Goal: Task Accomplishment & Management: Use online tool/utility

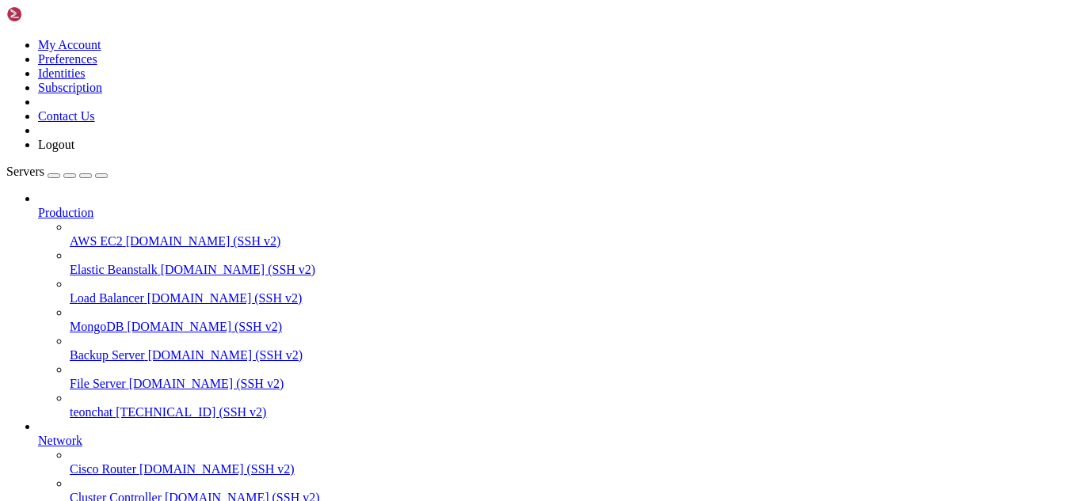
type input "/root/meuapp/flaskmkdir/oficial/app_delivery/templates/admin"
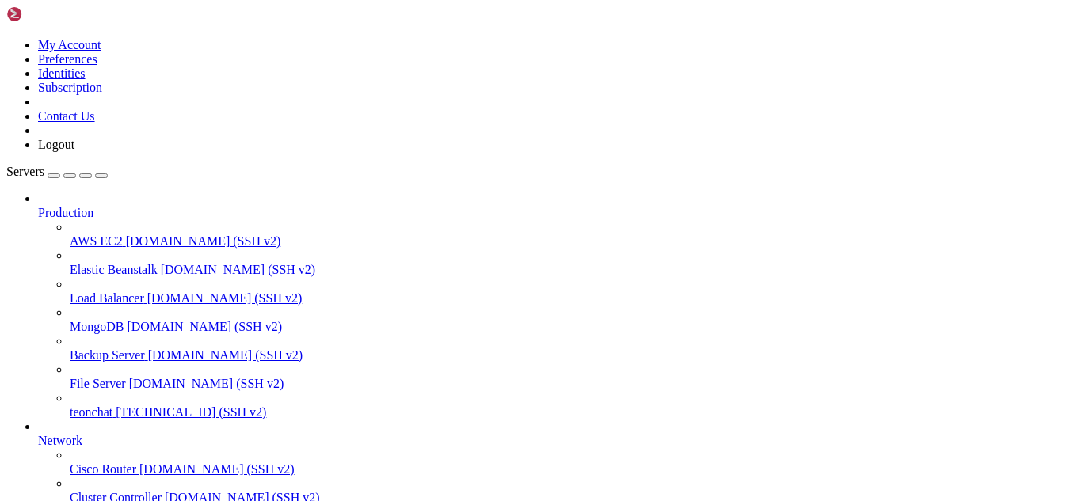
scroll to position [497, 0]
type textarea "{% endblock %}"
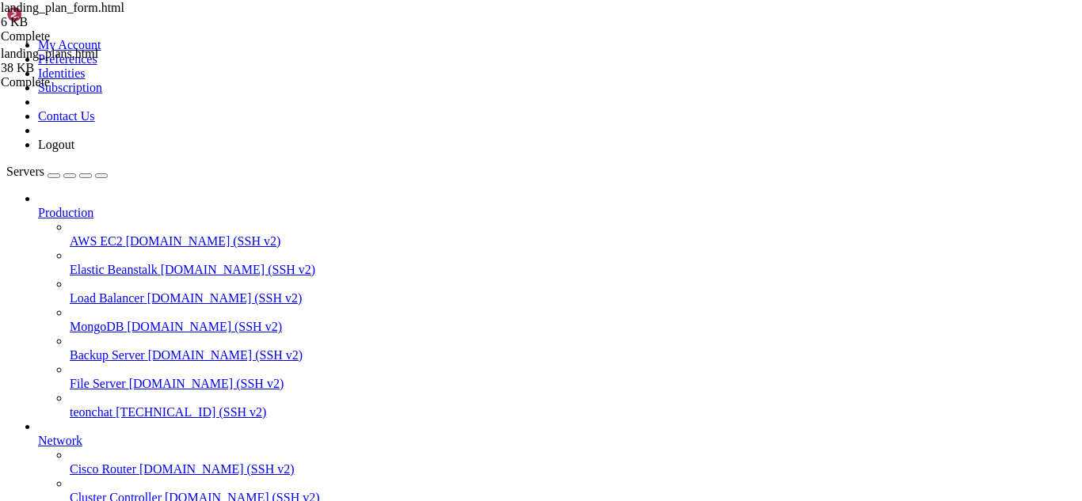
scroll to position [0, 6]
type textarea "66bni fxcvf b-={% extends "admin/base.html" %}"
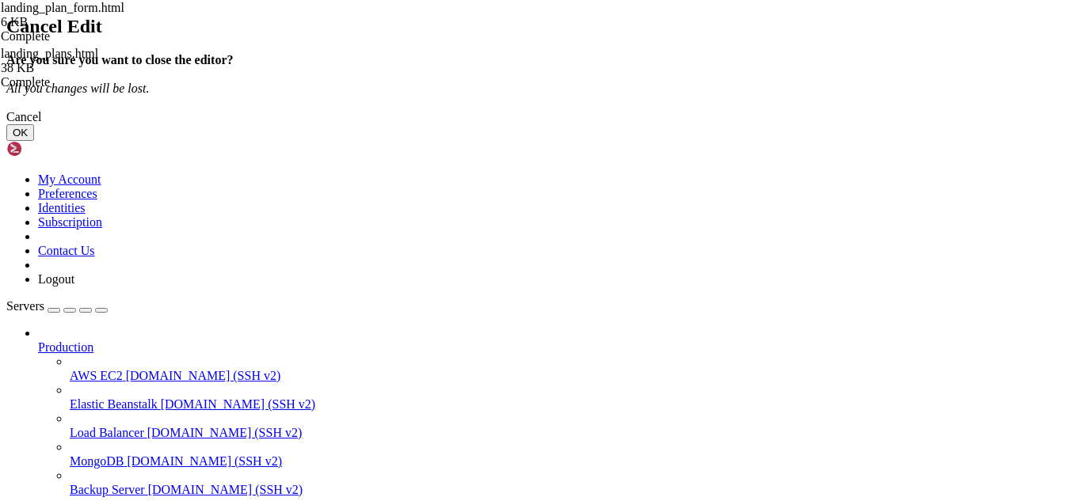
click at [34, 141] on button "OK" at bounding box center [20, 132] width 28 height 17
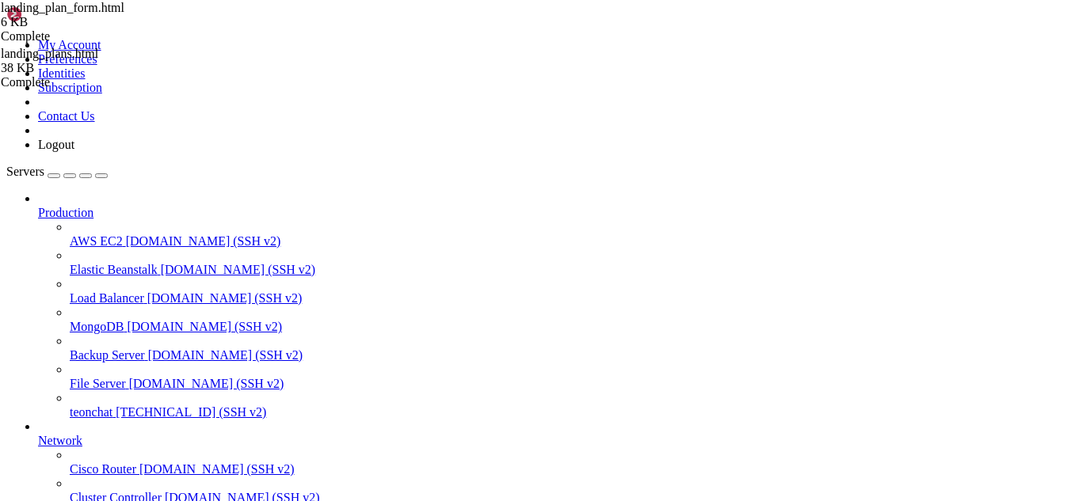
type textarea "{% endblock %}"
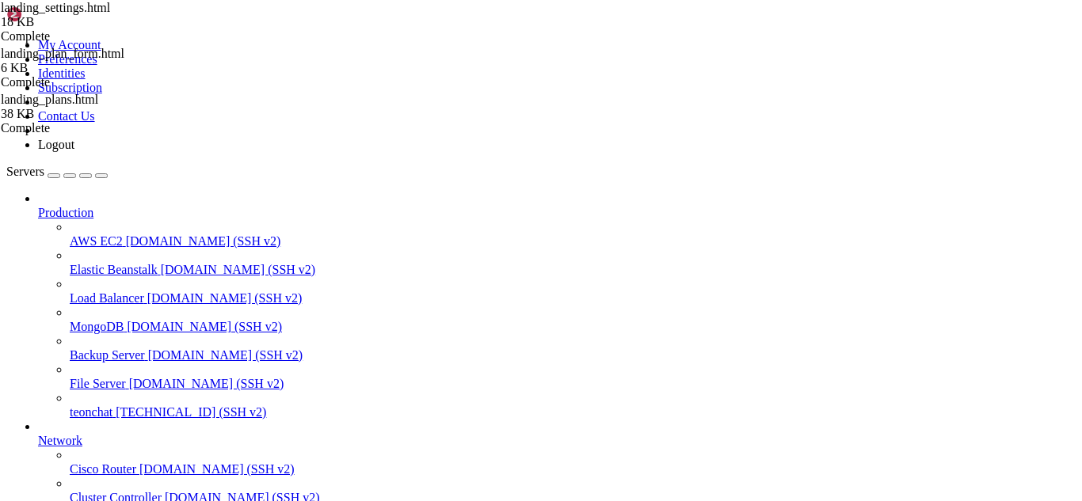
type input "/root/meuapp/flaskmkdir/oficial/app_delivery/templates"
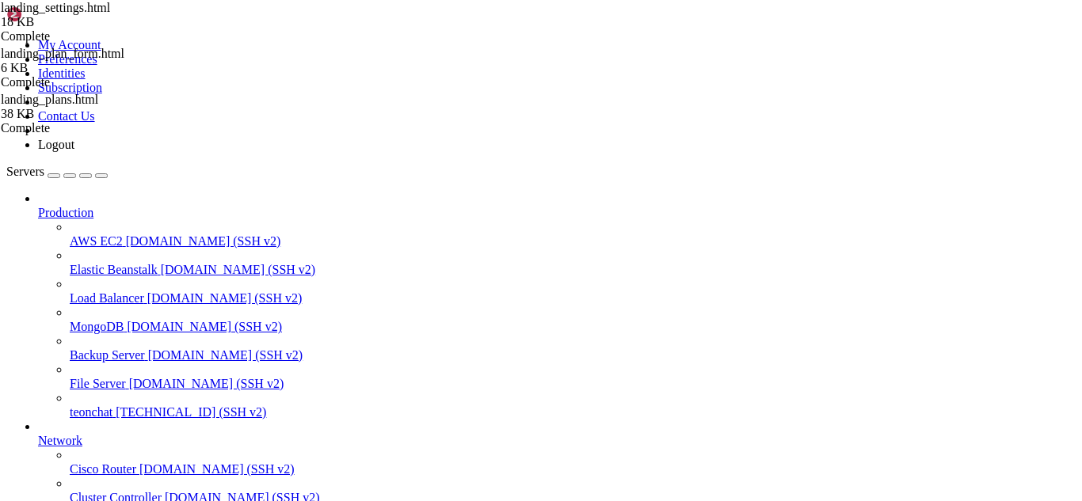
type textarea "</body> </html>"
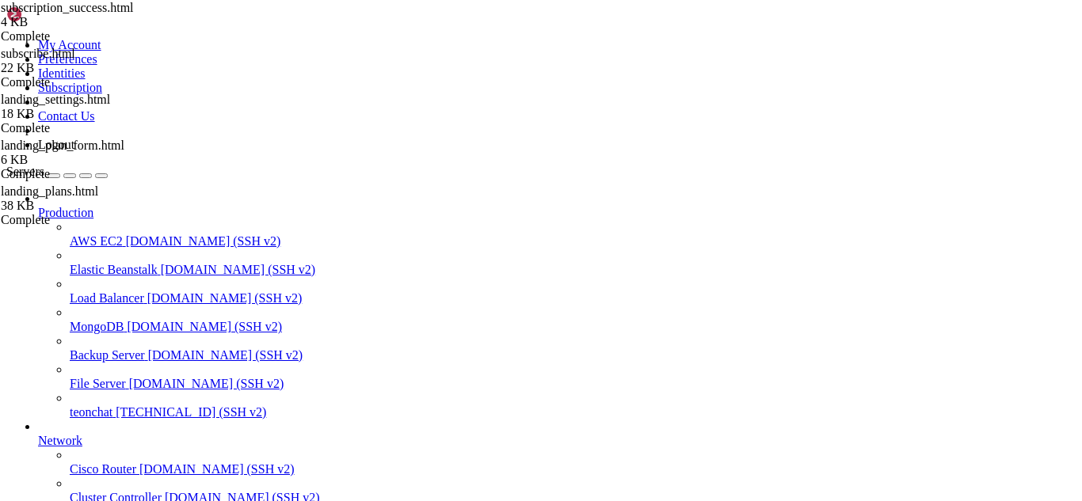
scroll to position [106, 0]
drag, startPoint x: 872, startPoint y: 433, endPoint x: 957, endPoint y: 391, distance: 94.6
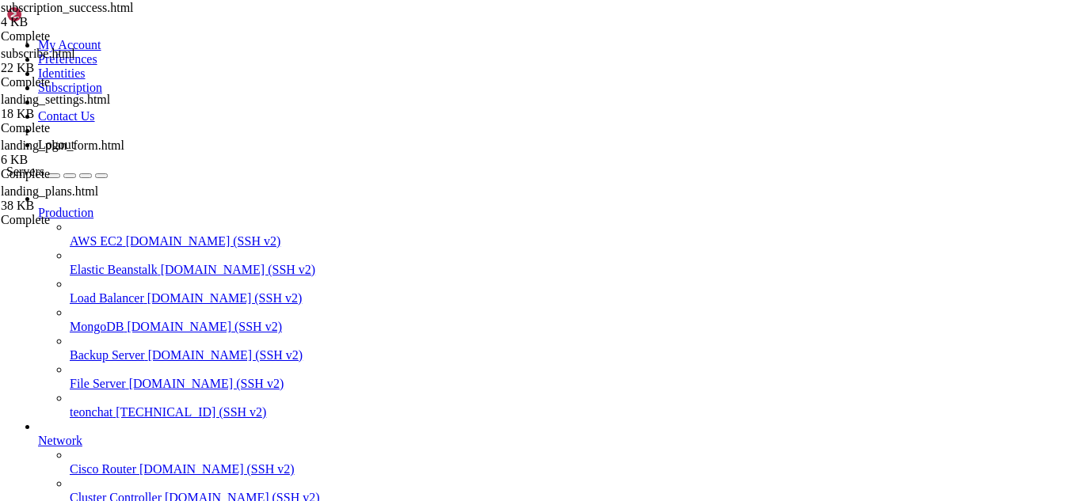
scroll to position [0, 0]
type textarea "</body> </html>"
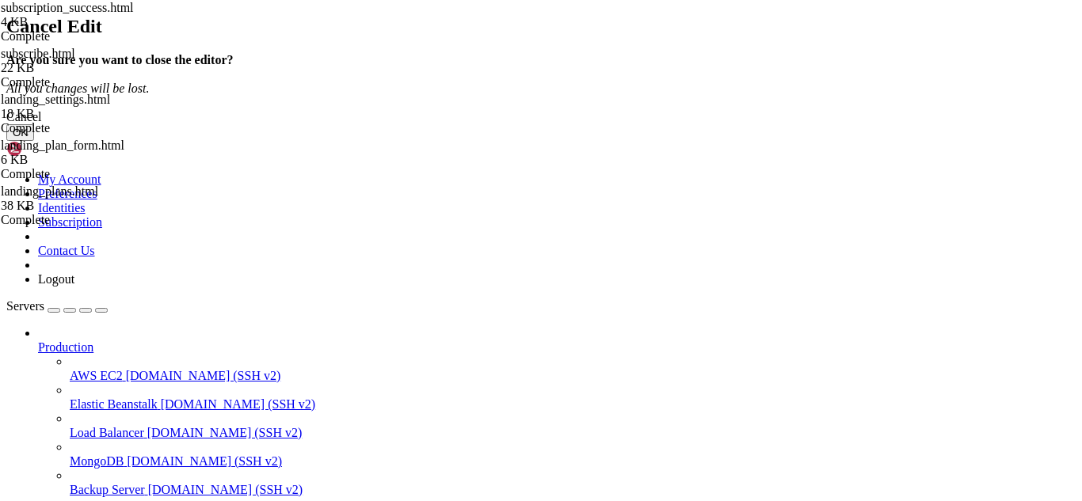
click at [34, 141] on button "OK" at bounding box center [20, 132] width 28 height 17
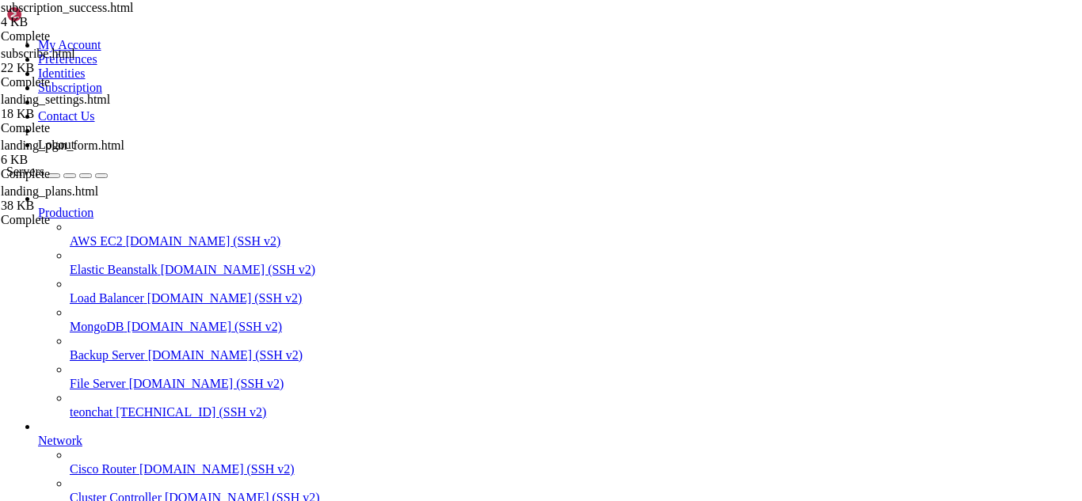
scroll to position [146, 0]
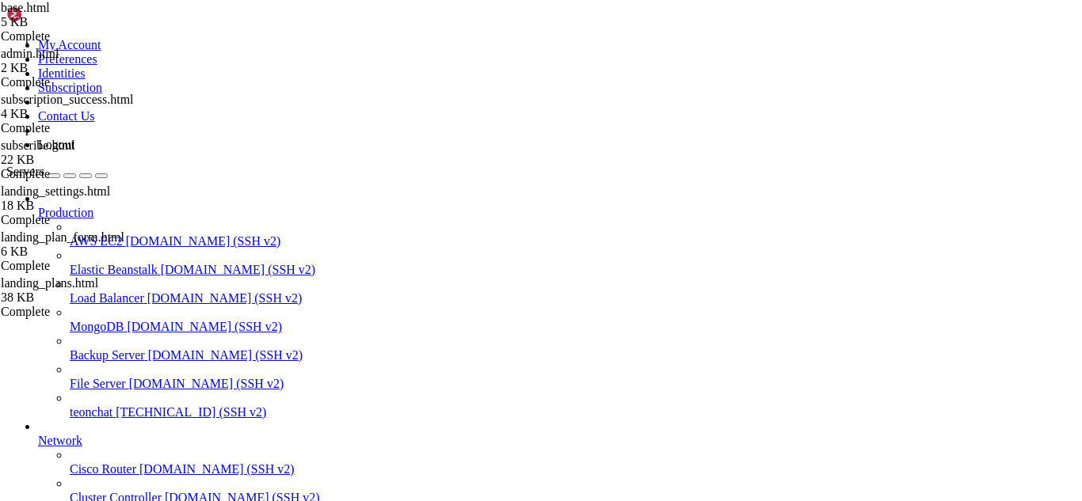
drag, startPoint x: 478, startPoint y: 124, endPoint x: 386, endPoint y: 126, distance: 91.9
type textarea "<title>{% block title %}{{ settings.store_name if settings else "Restaurant Men…"
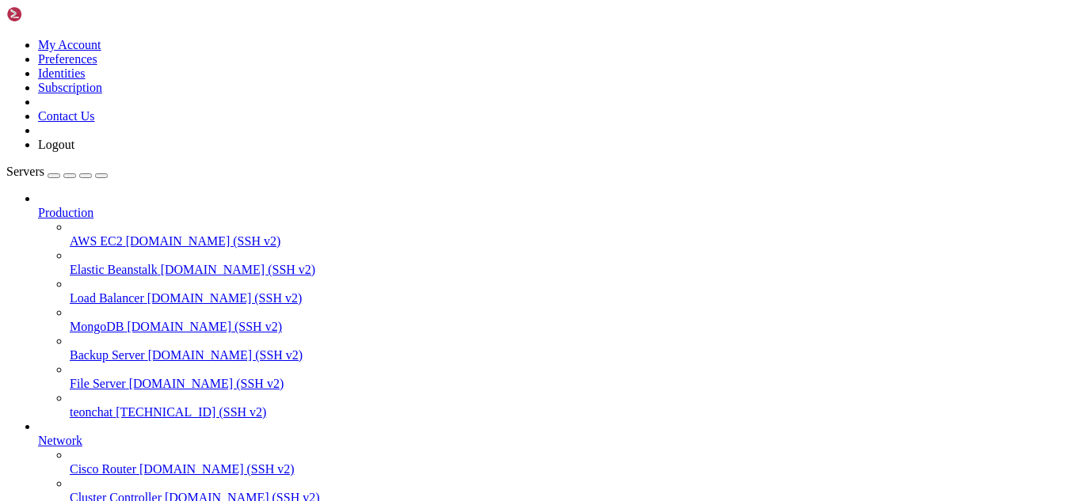
type input "/root/meuapp/flaskmkdir/oficial/app_delivery/templates"
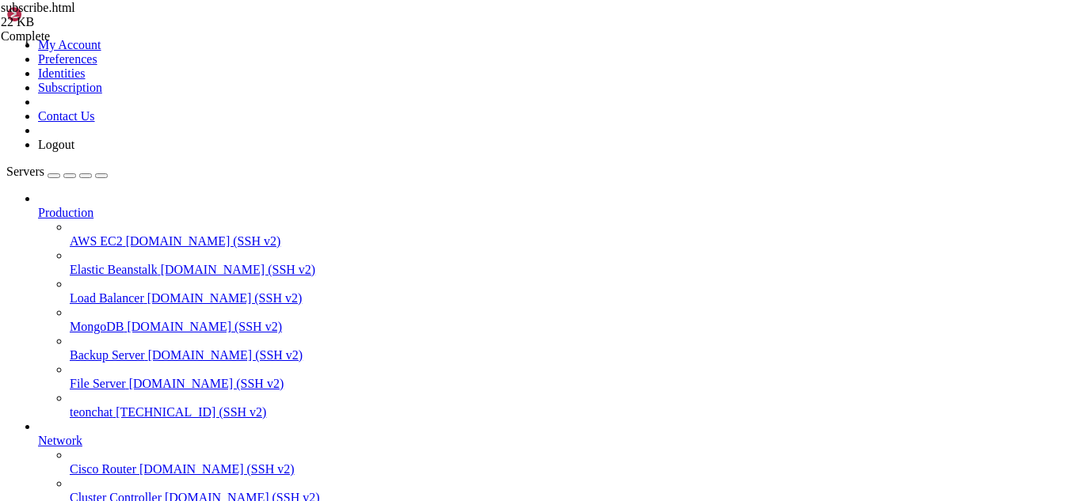
scroll to position [6276, 0]
type input "form id="subscr"
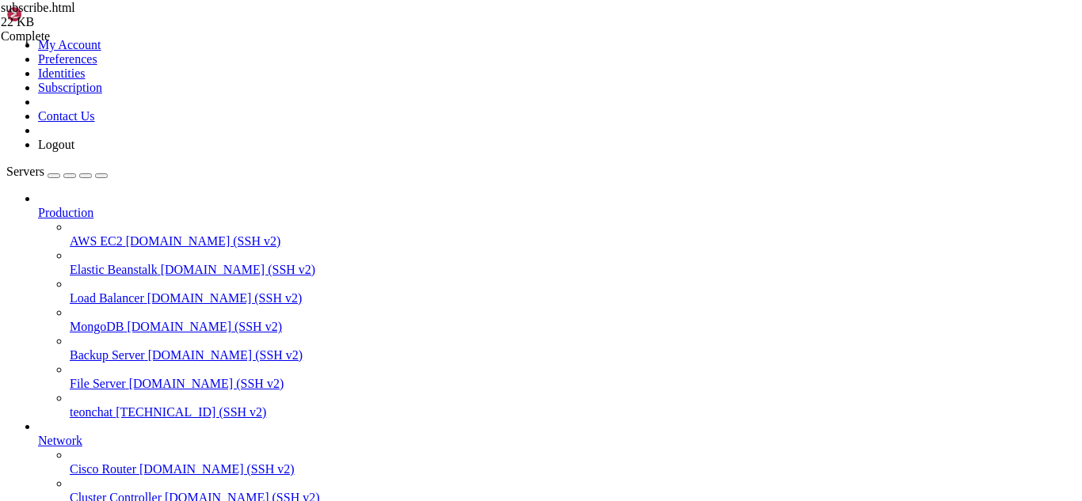
type textarea "if (data.error) {"
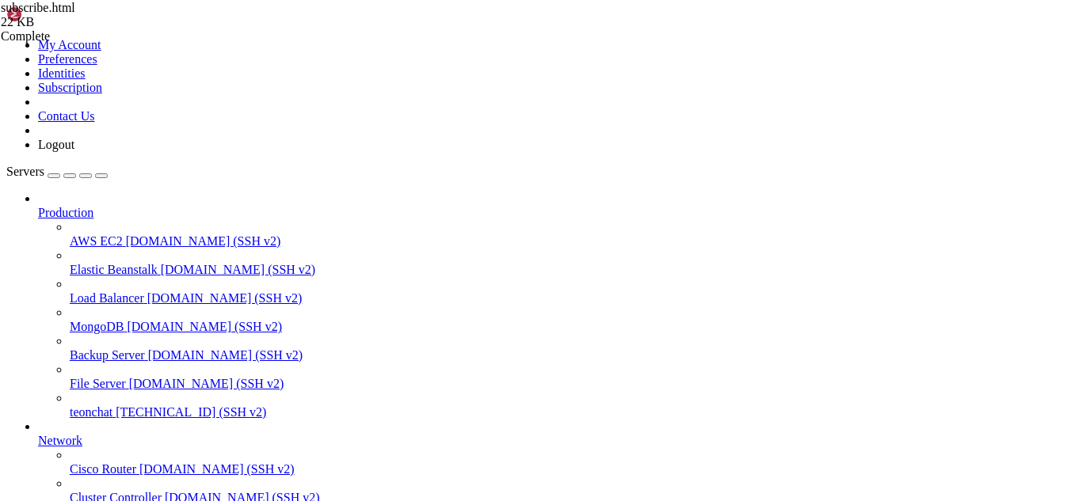
drag, startPoint x: 17, startPoint y: 1088, endPoint x: 415, endPoint y: 1166, distance: 405.2
drag, startPoint x: 13, startPoint y: 1027, endPoint x: 27, endPoint y: 1013, distance: 19.0
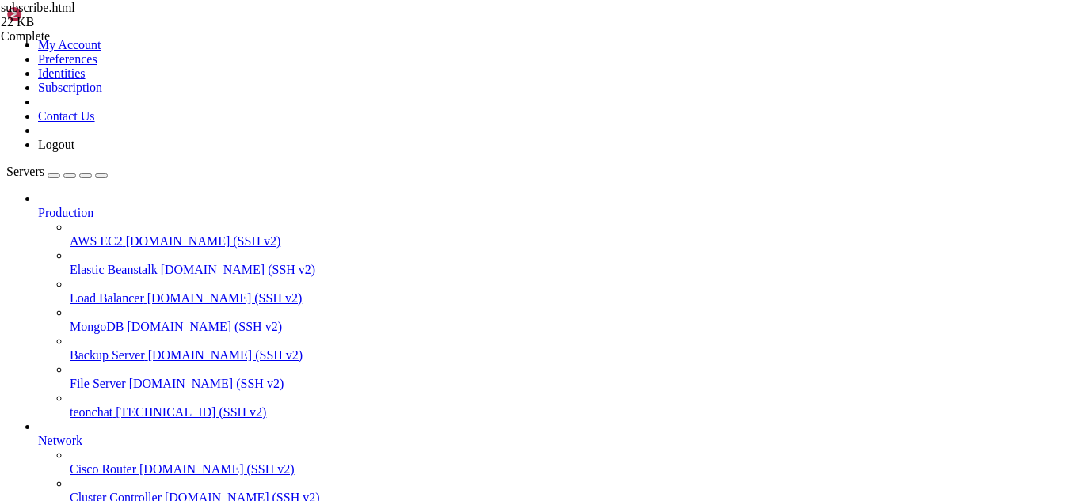
drag, startPoint x: 11, startPoint y: 1010, endPoint x: 48, endPoint y: 1088, distance: 86.1
drag, startPoint x: 13, startPoint y: 958, endPoint x: 182, endPoint y: 1275, distance: 359.7
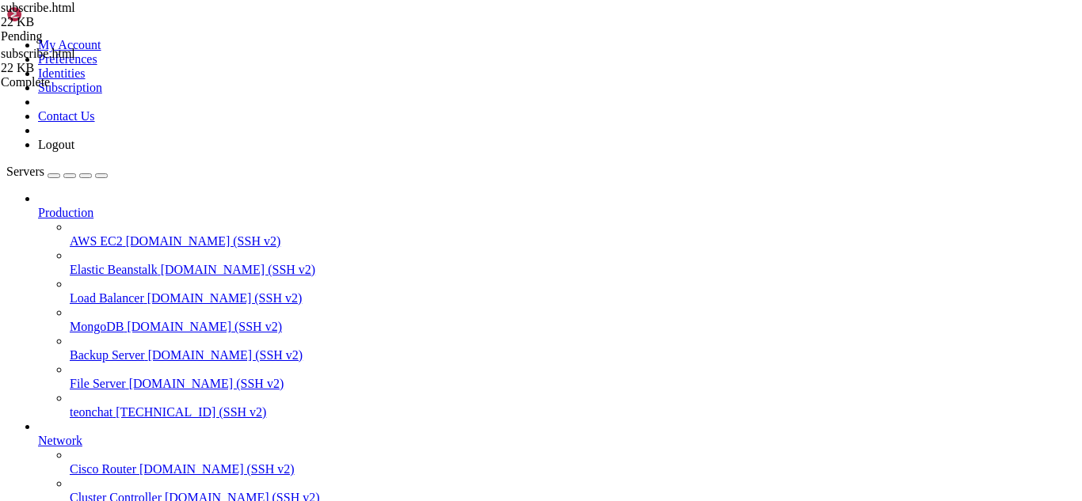
type textarea "</html>"
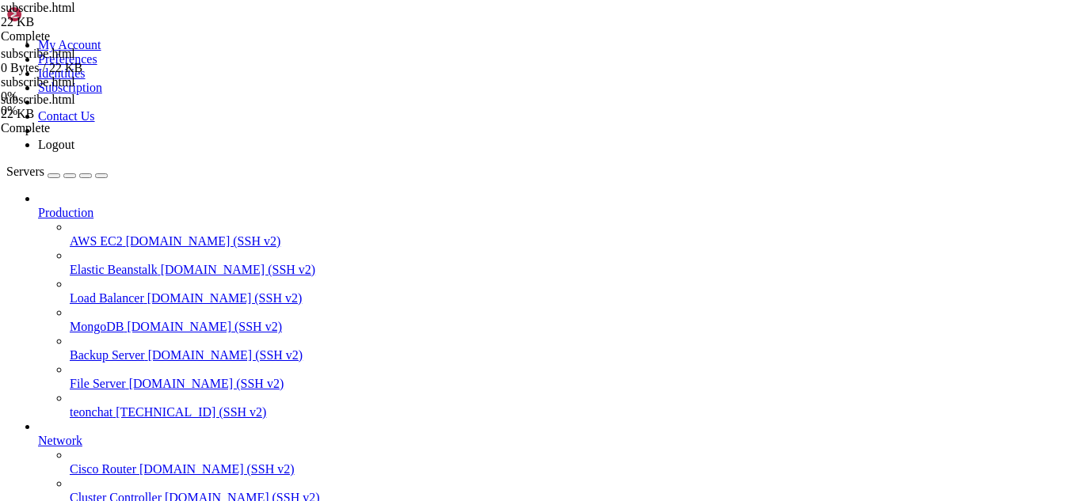
drag, startPoint x: 433, startPoint y: 389, endPoint x: 881, endPoint y: 486, distance: 458.0
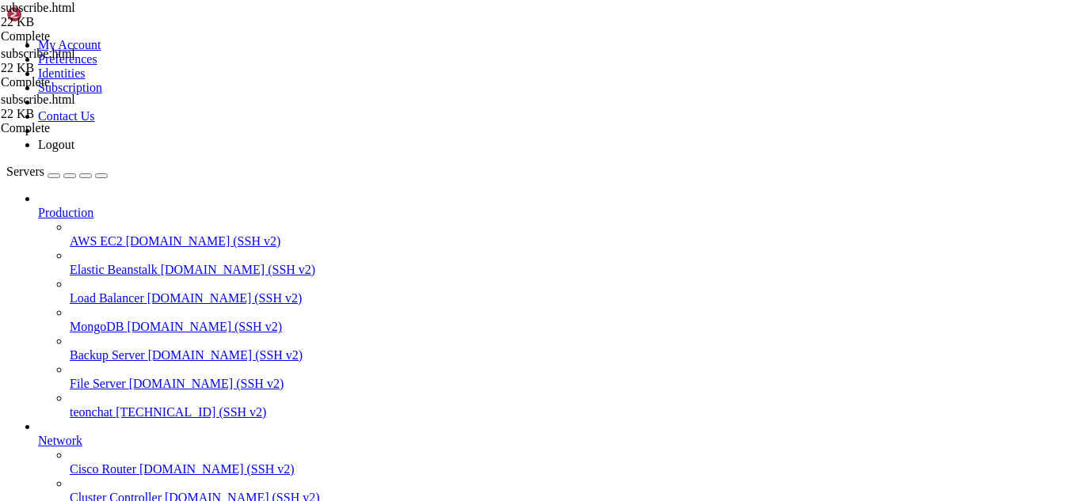
scroll to position [477, 0]
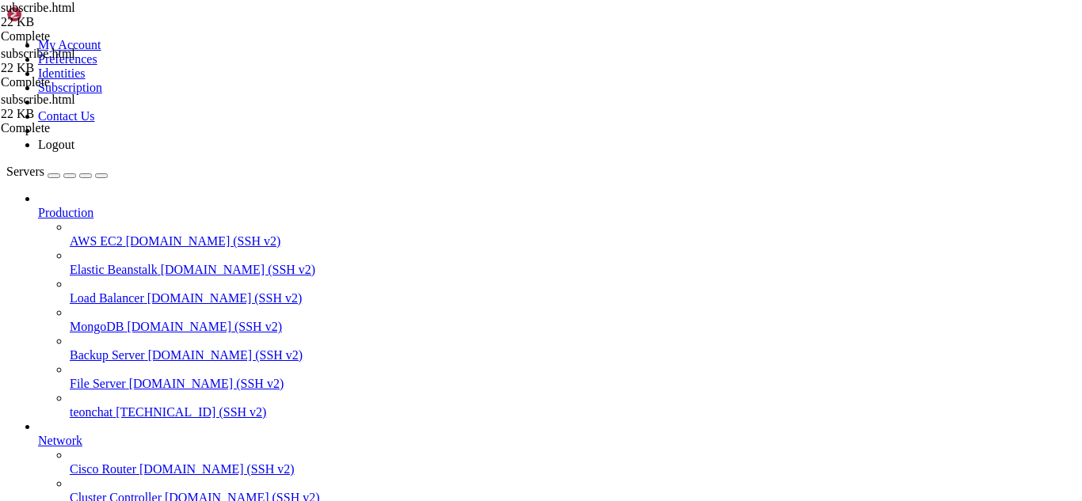
type input "/root/meuapp/flaskmkdir/oficial/app_delivery"
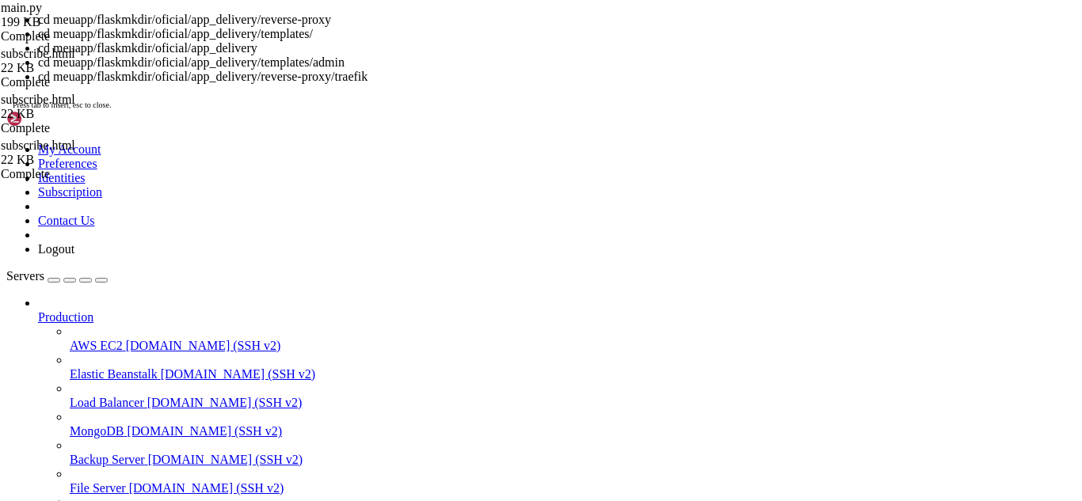
scroll to position [499, 0]
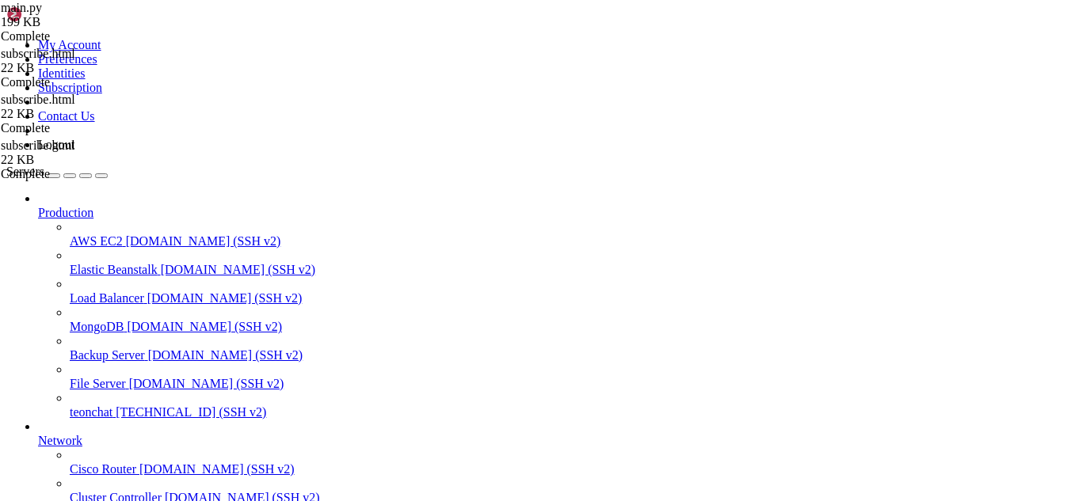
drag, startPoint x: 95, startPoint y: 1093, endPoint x: 49, endPoint y: 1096, distance: 46.0
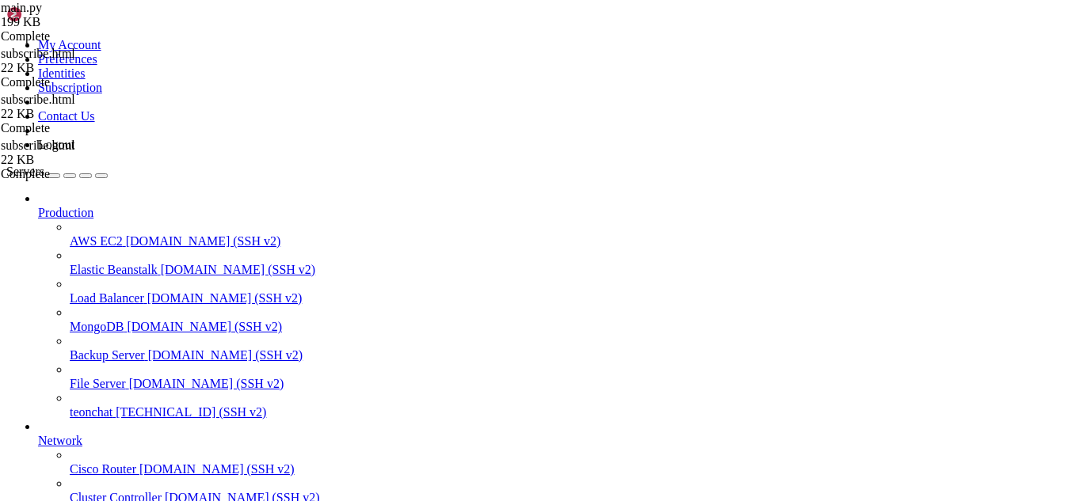
scroll to position [521, 0]
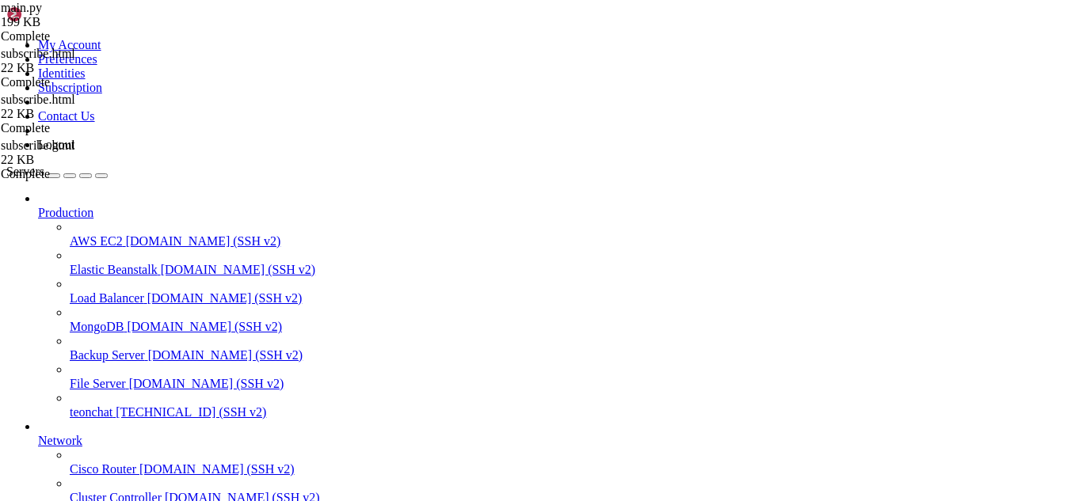
paste input "subscription-succes"
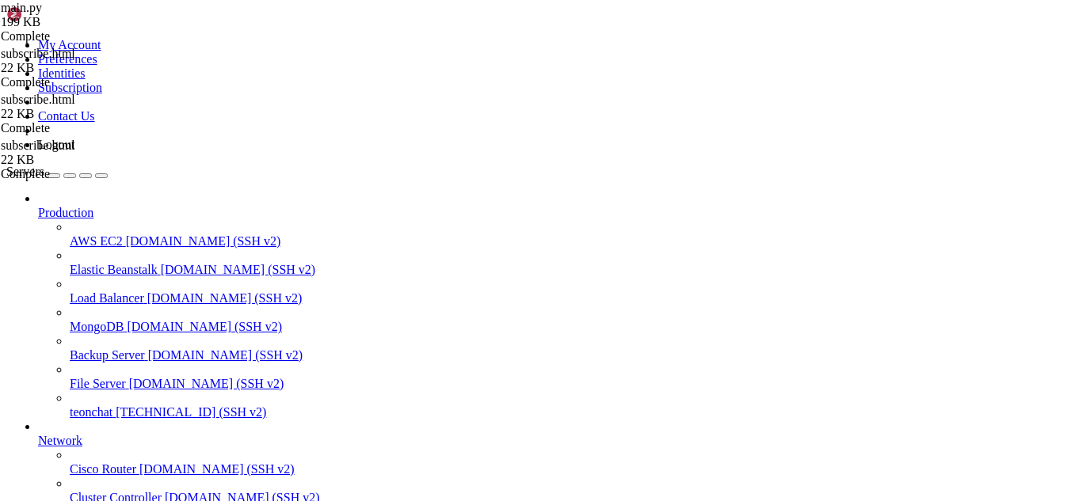
paste input "class TenantMana"
type input "c"
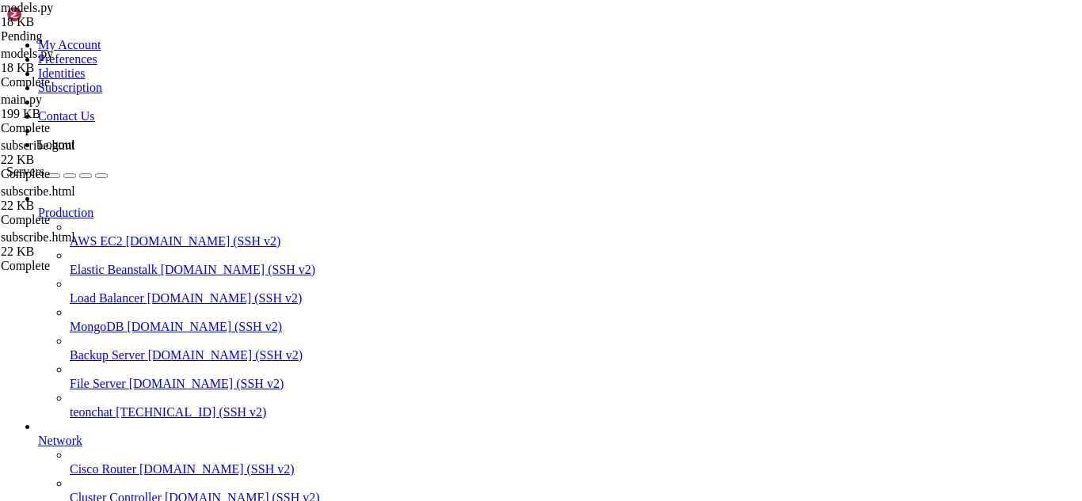
type input "c"
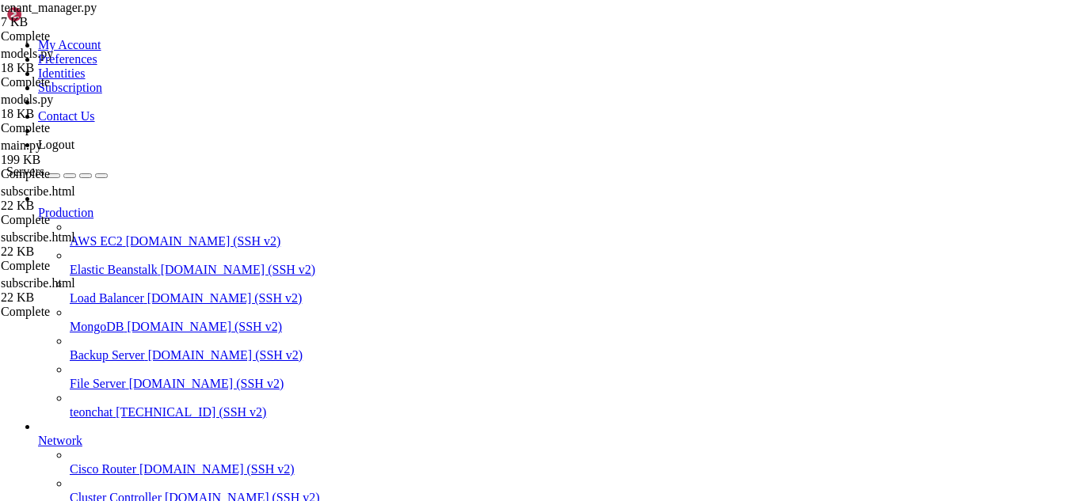
scroll to position [356, 0]
type input "class TenantMana"
type textarea "session.close()"
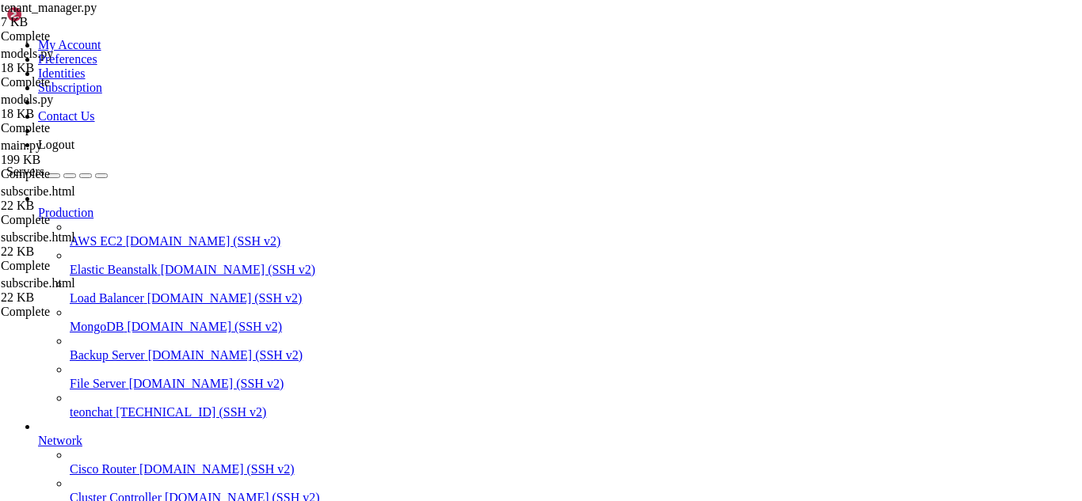
drag, startPoint x: 112, startPoint y: 928, endPoint x: 87, endPoint y: 1151, distance: 224.0
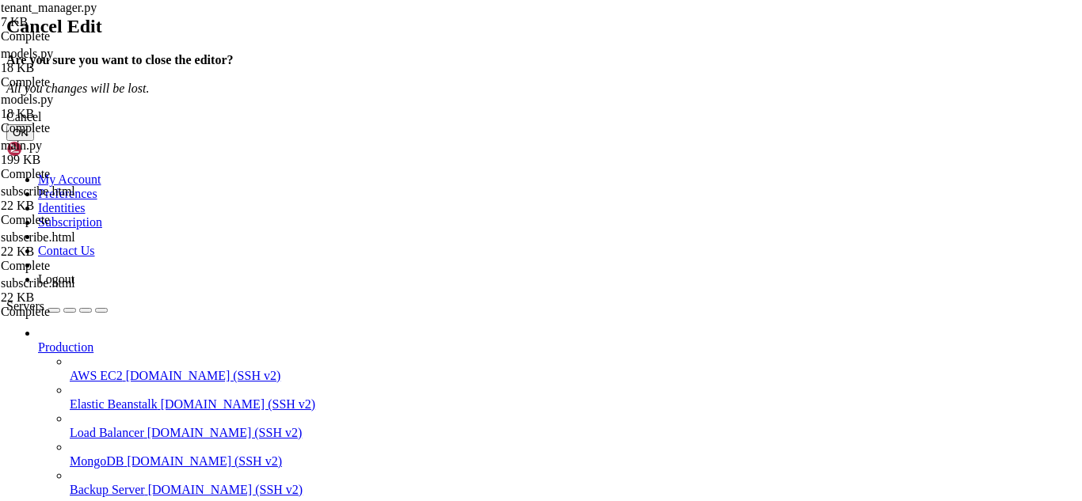
click at [34, 141] on button "OK" at bounding box center [20, 132] width 28 height 17
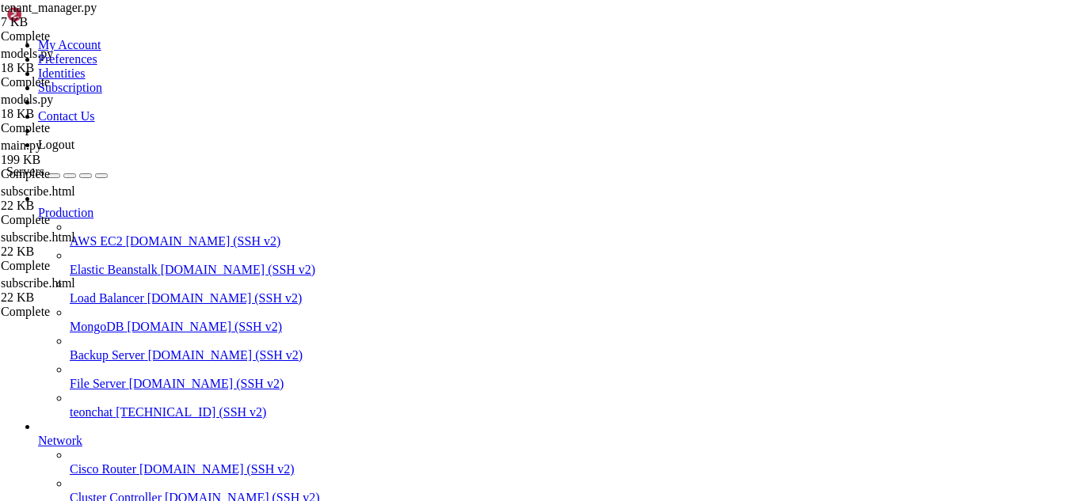
scroll to position [1746, 0]
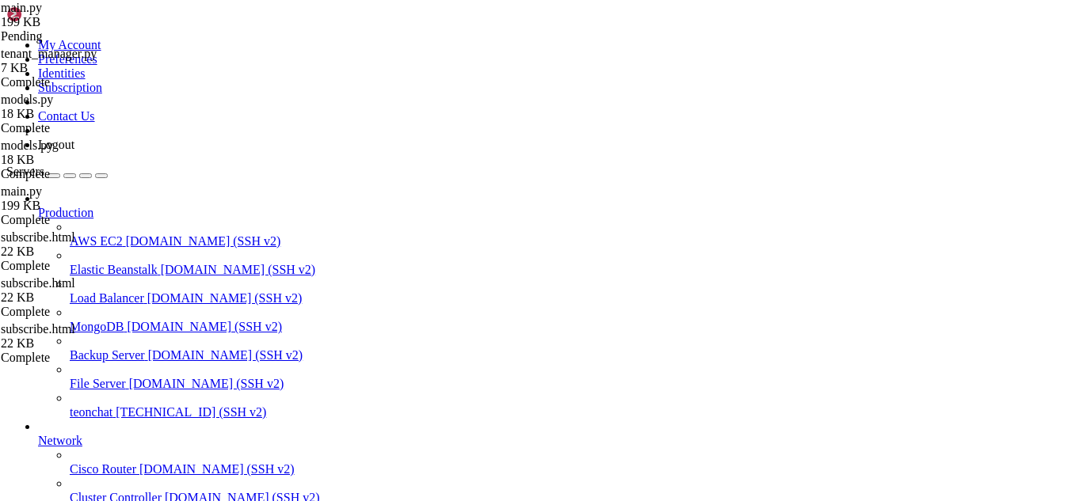
type input "postgres_con"
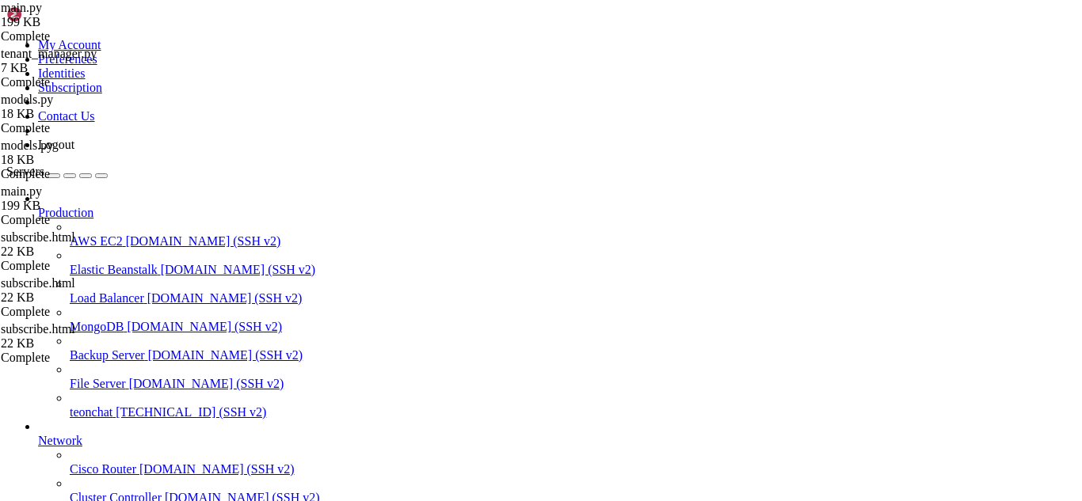
scroll to position [577, 0]
drag, startPoint x: 102, startPoint y: 1101, endPoint x: 80, endPoint y: 1214, distance: 114.6
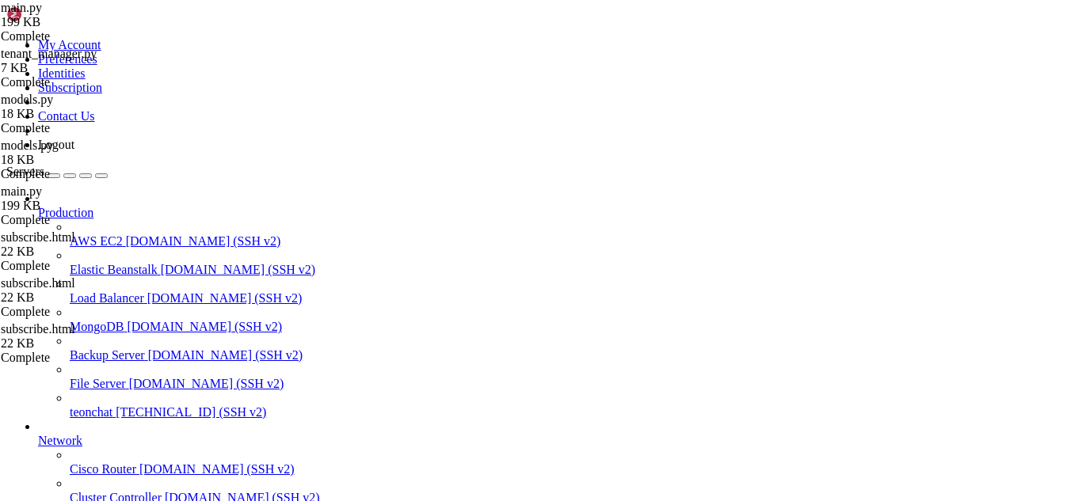
drag, startPoint x: 32, startPoint y: 1137, endPoint x: 143, endPoint y: 1168, distance: 115.9
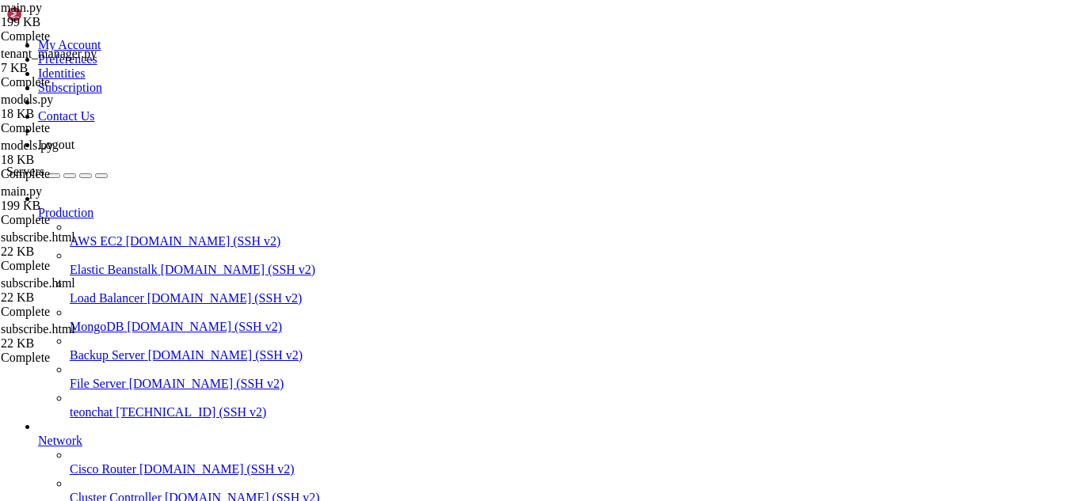
paste input "tm = current_app.tenant_manager"
type input "tm = current_app.tenant_manager"
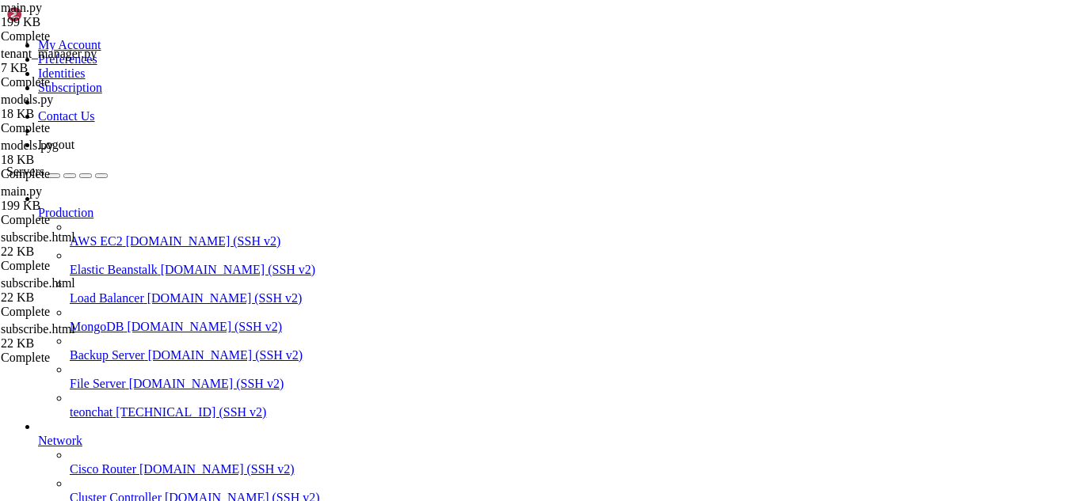
scroll to position [24687, 0]
drag, startPoint x: 571, startPoint y: 1366, endPoint x: 650, endPoint y: 1289, distance: 110.4
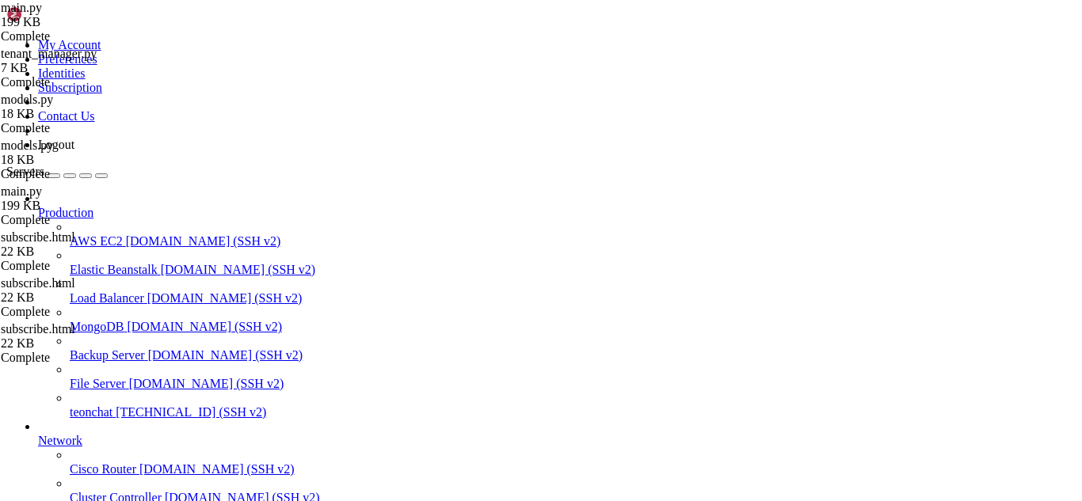
scroll to position [1198, 0]
drag, startPoint x: 419, startPoint y: 1282, endPoint x: 337, endPoint y: 1296, distance: 83.6
drag, startPoint x: 434, startPoint y: 1141, endPoint x: 387, endPoint y: 1272, distance: 139.8
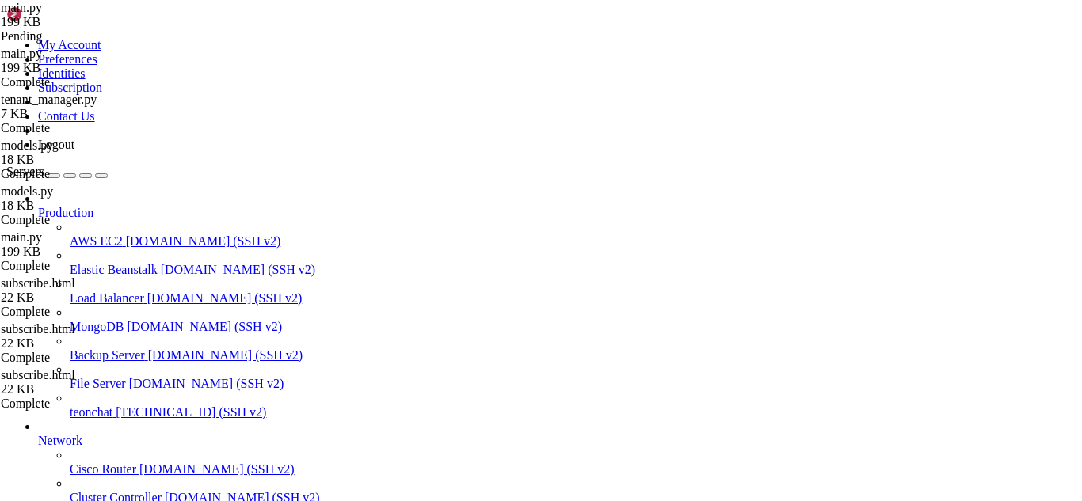
drag, startPoint x: 30, startPoint y: 976, endPoint x: 349, endPoint y: 1040, distance: 325.6
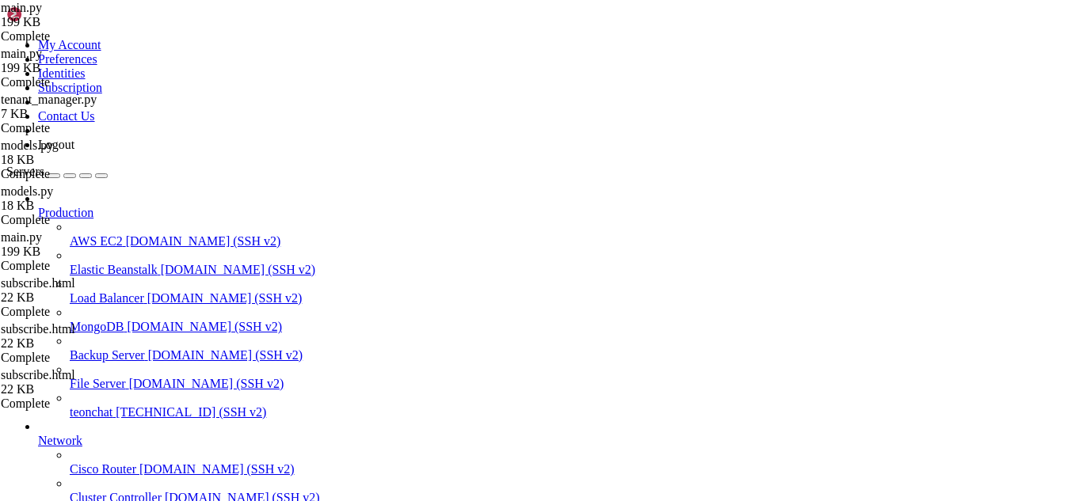
drag, startPoint x: 74, startPoint y: 974, endPoint x: 425, endPoint y: 996, distance: 351.6
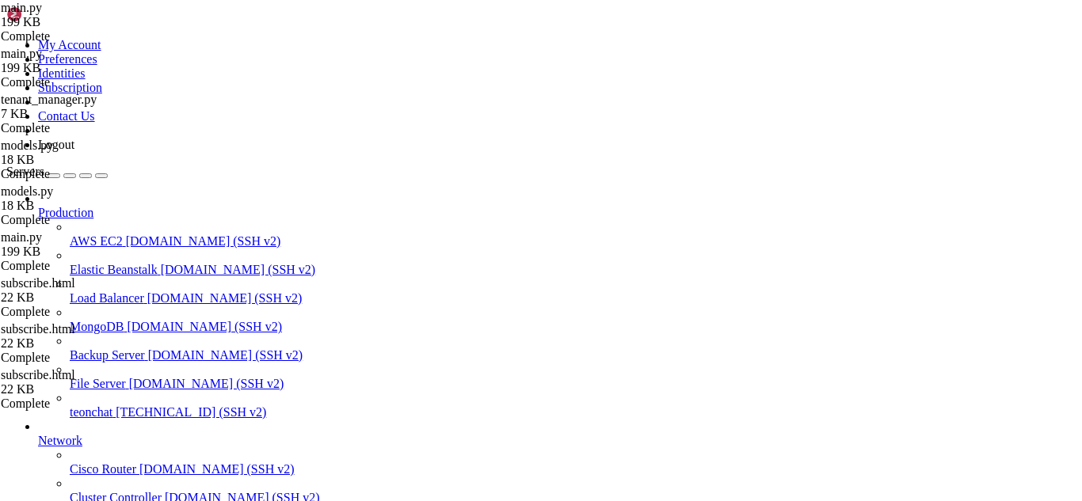
type input "Criar Assinatu"
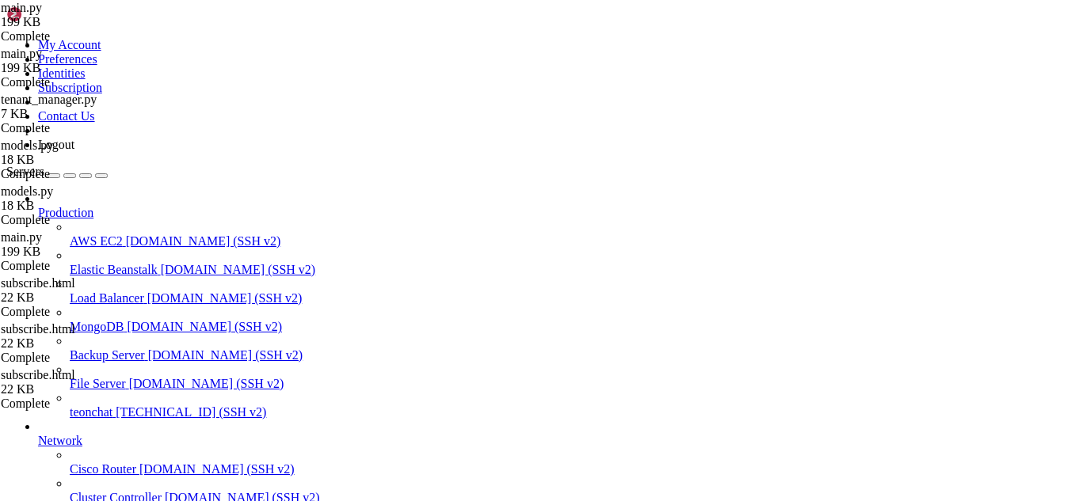
type input "/root/meuapp/flaskmkdir/oficial/app_delivery/templates/admin"
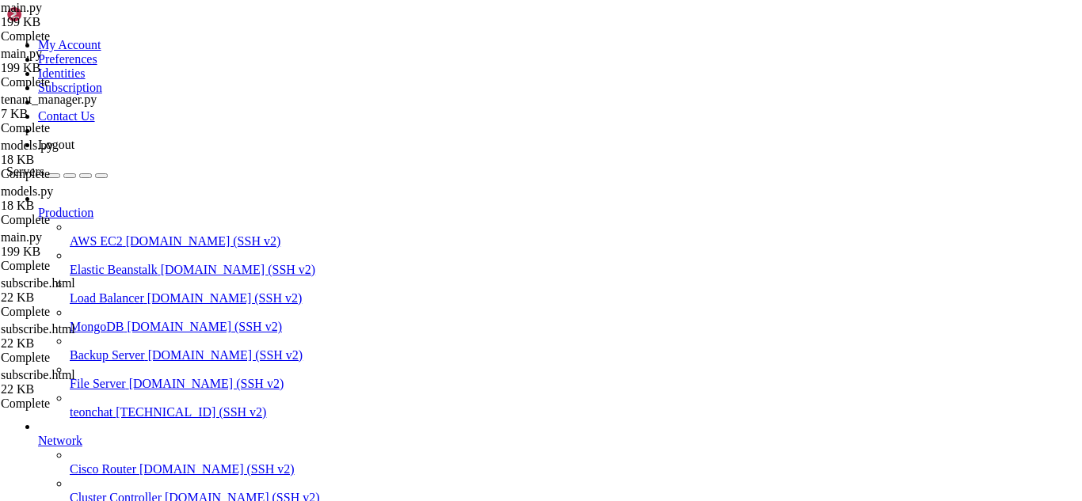
scroll to position [516, 0]
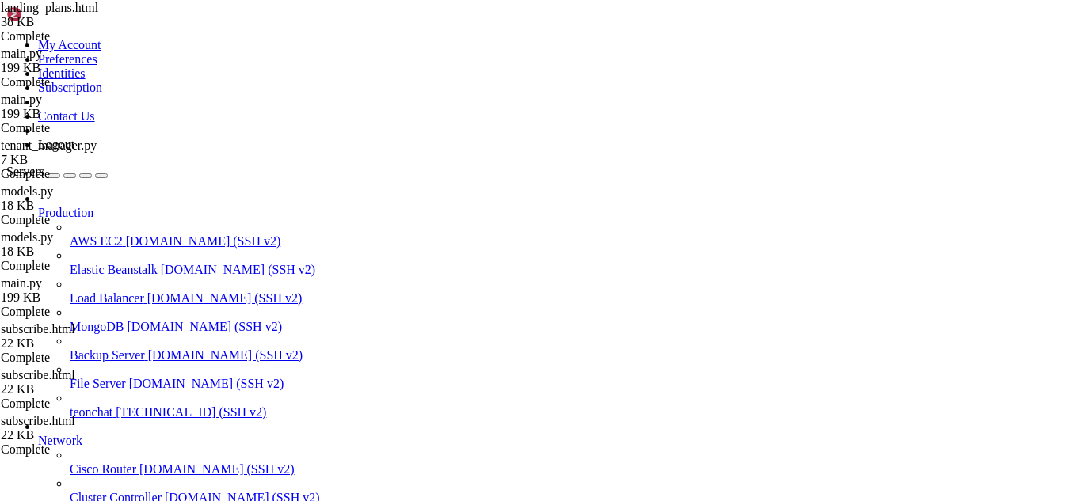
scroll to position [673, 0]
type input "nova"
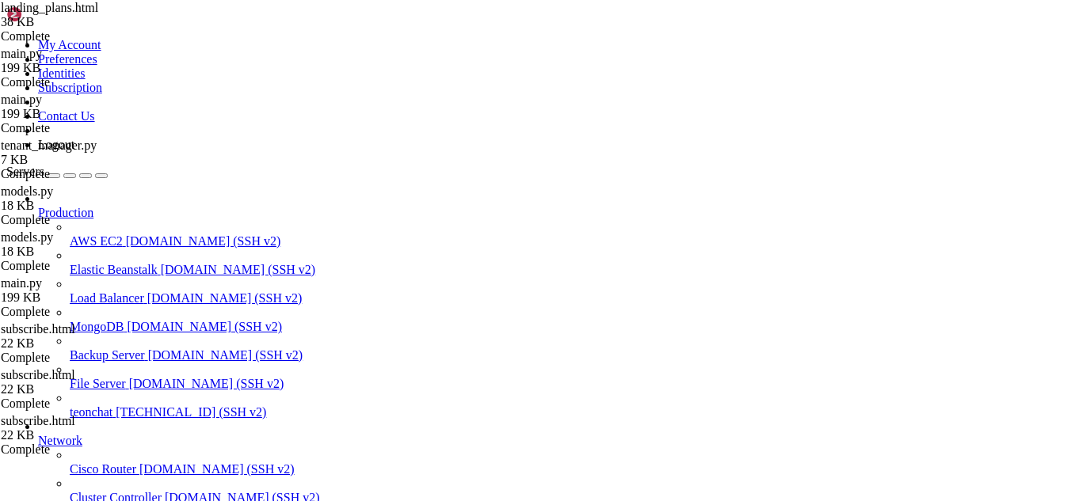
type input "/root/meuapp/flaskmkdir/oficial/app_delivery"
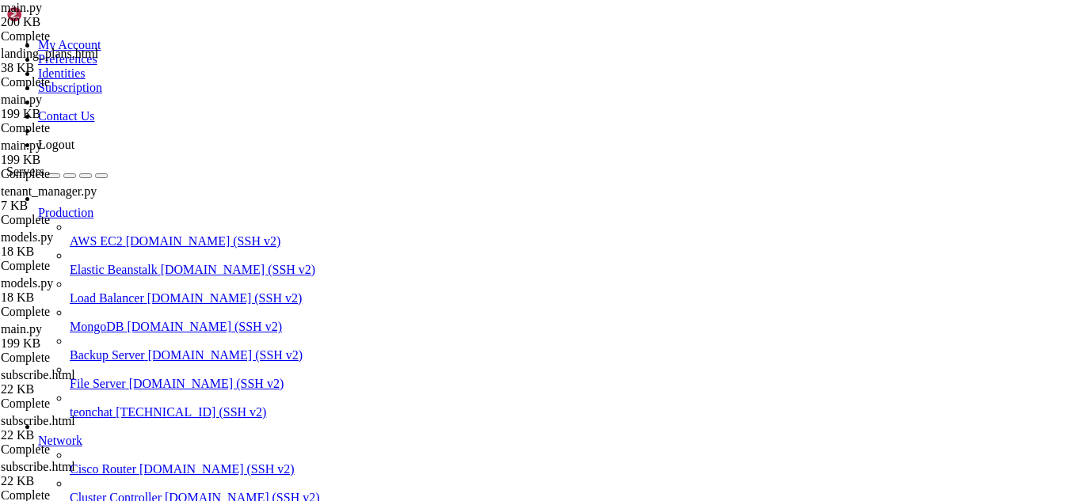
paste input "@app.route('/admin/create-subscription', methods=['POST'])"
type input "@app.route('/admin/create-subscription', methods=['POST'])"
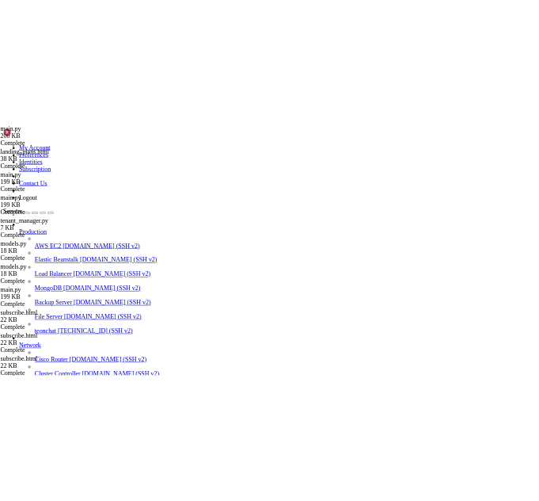
scroll to position [0, 0]
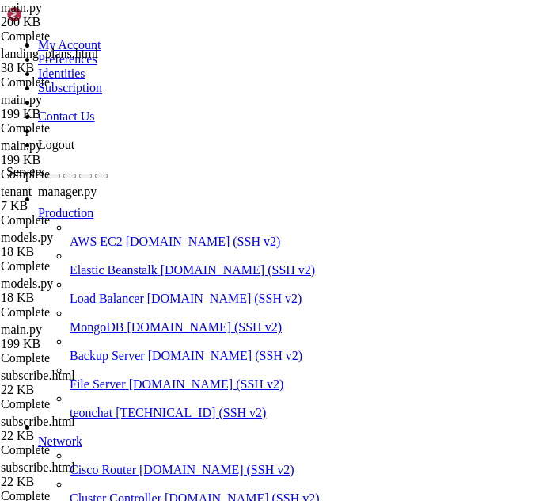
click at [101, 176] on icon "button" at bounding box center [101, 176] width 0 height 0
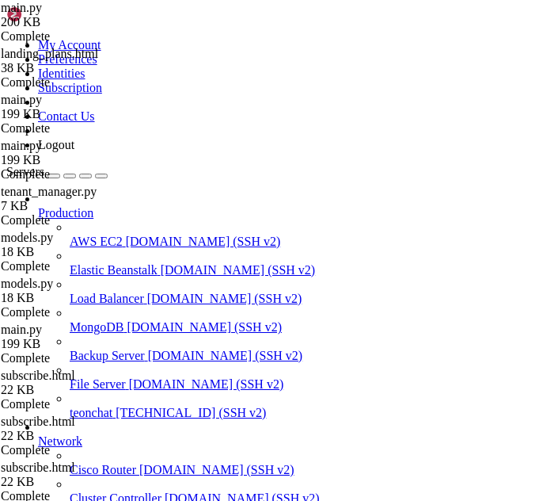
scroll to position [21042, 0]
drag, startPoint x: 318, startPoint y: 378, endPoint x: 72, endPoint y: 118, distance: 357.5
type textarea "@app.route('/admin/create-subscription', methods=['POST']) @login_required"
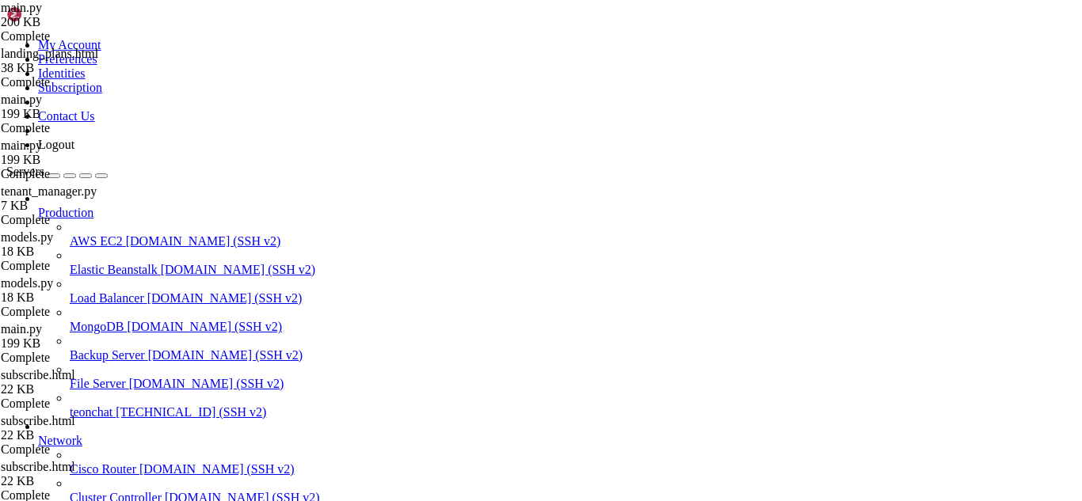
scroll to position [1608, 0]
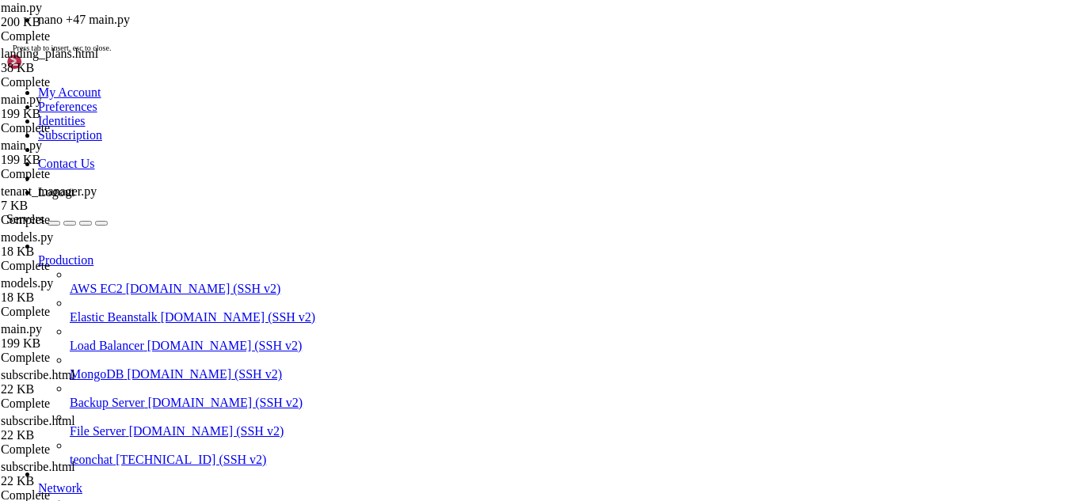
scroll to position [0, 0]
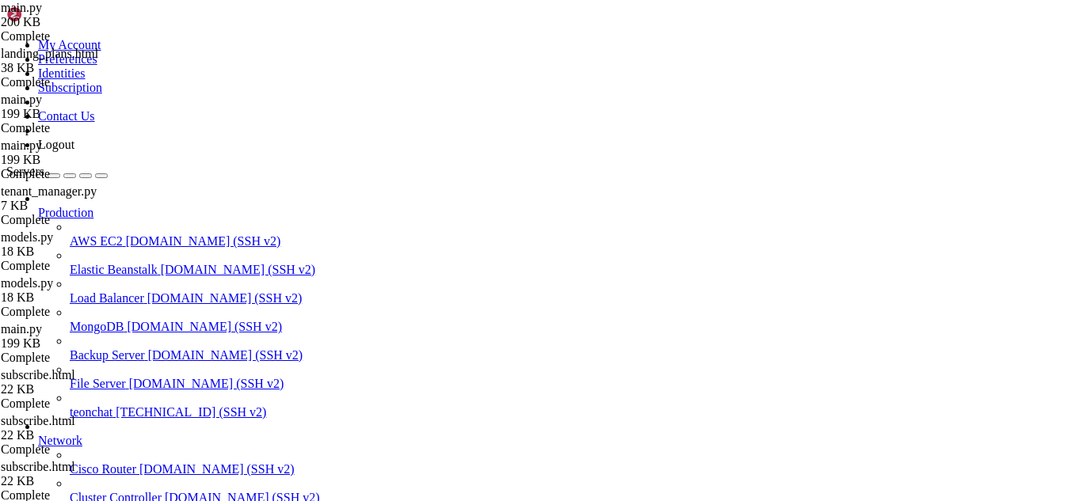
drag, startPoint x: 24, startPoint y: 1078, endPoint x: 369, endPoint y: 1105, distance: 346.4
drag, startPoint x: 600, startPoint y: 1201, endPoint x: 586, endPoint y: 1314, distance: 114.2
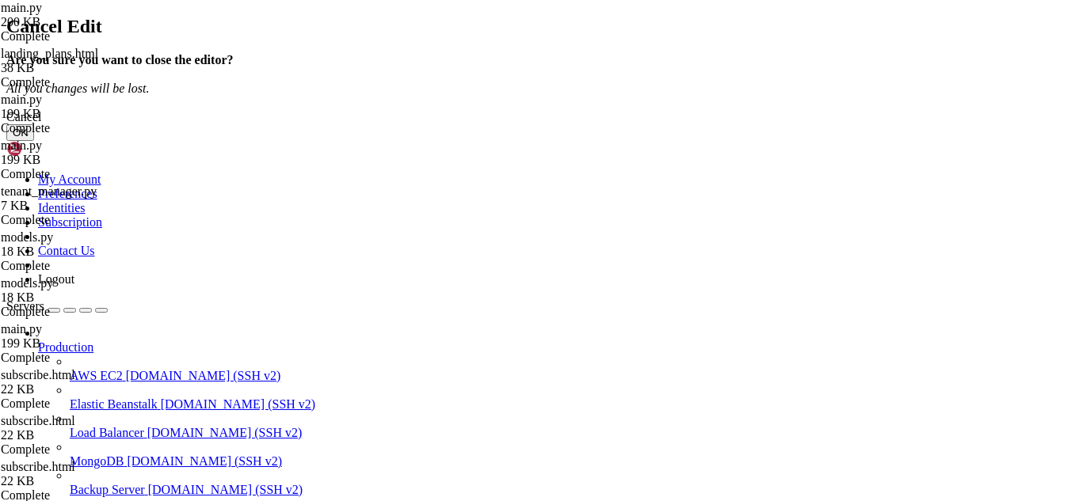
click at [34, 141] on button "OK" at bounding box center [20, 132] width 28 height 17
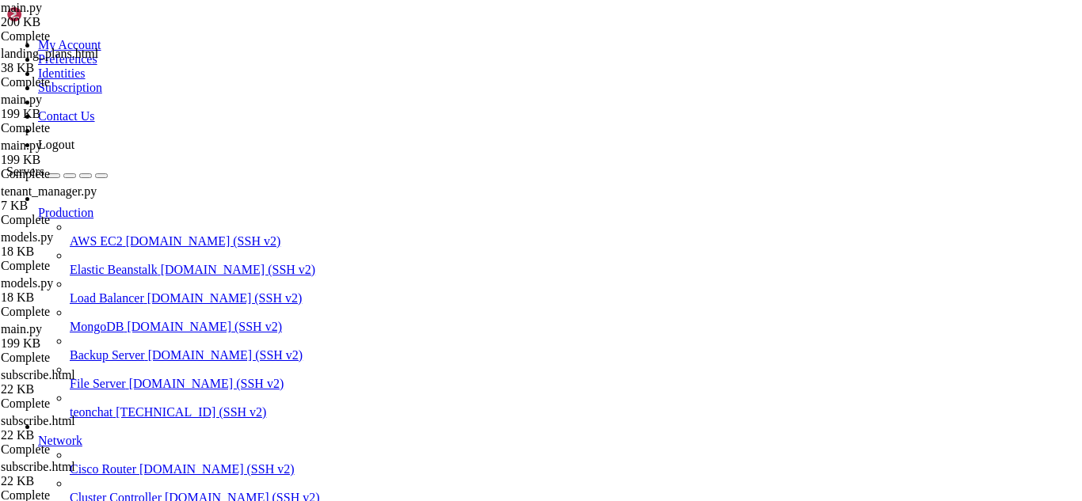
scroll to position [0, 0]
type input "/root/meuapp/flaskmkdir/oficial/app_delivery/templates"
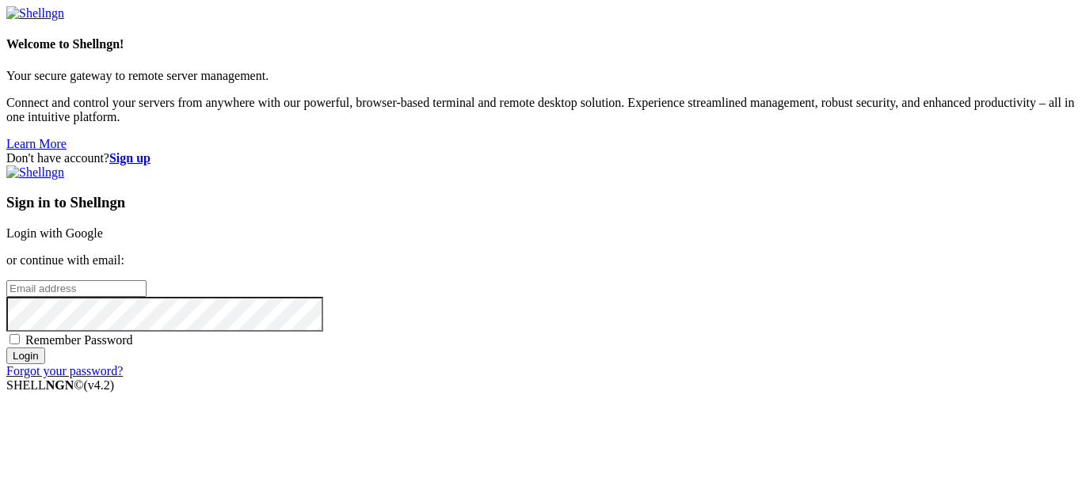
click at [103, 227] on link "Login with Google" at bounding box center [54, 233] width 97 height 13
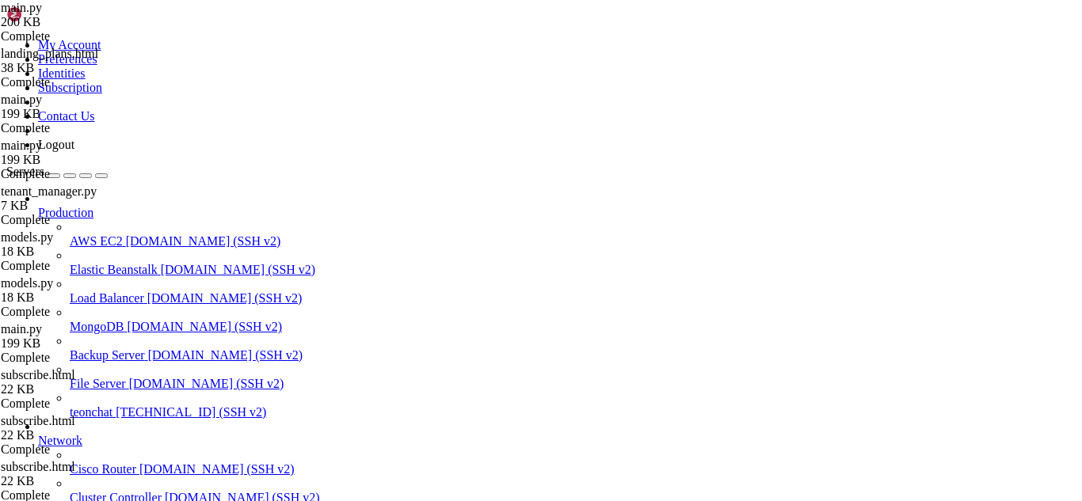
scroll to position [1863, 0]
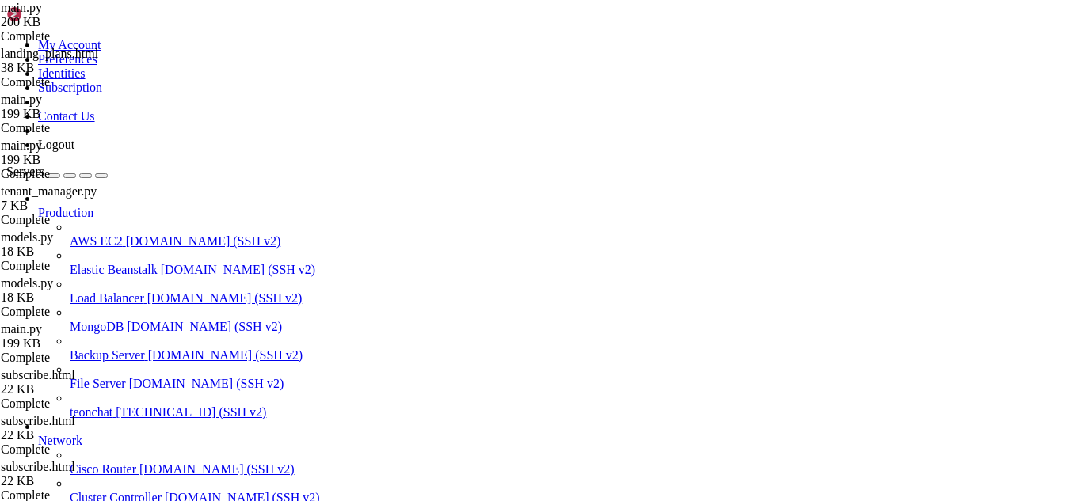
scroll to position [0, 0]
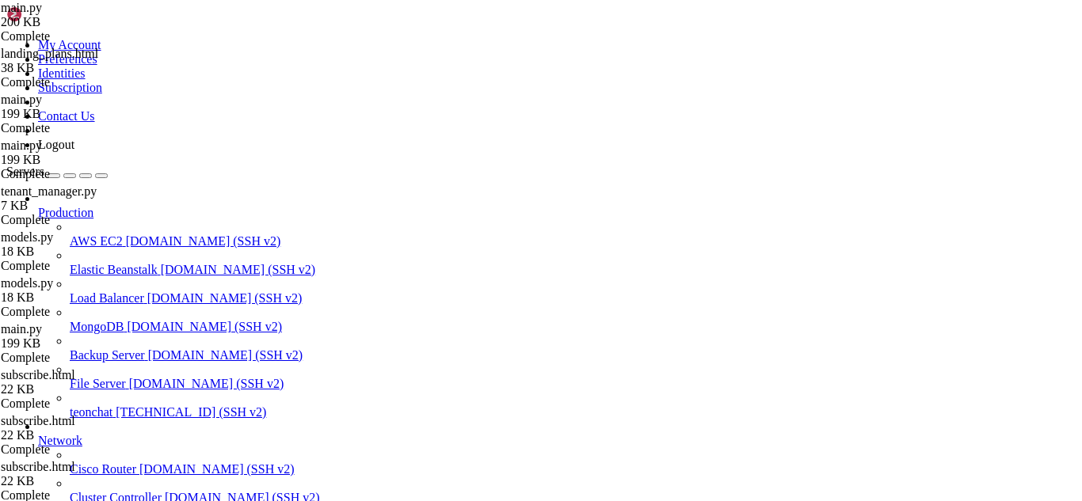
type input "/root/meuapp/flaskmkdir/oficial/app_delivery/templates/admin"
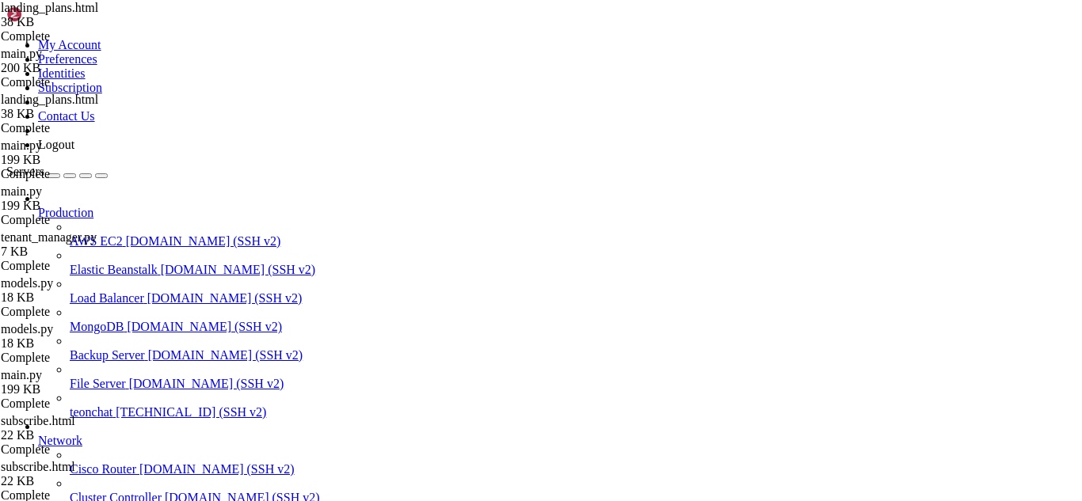
type textarea "{% endblock %}"
drag, startPoint x: 600, startPoint y: 52, endPoint x: 241, endPoint y: 69, distance: 360.0
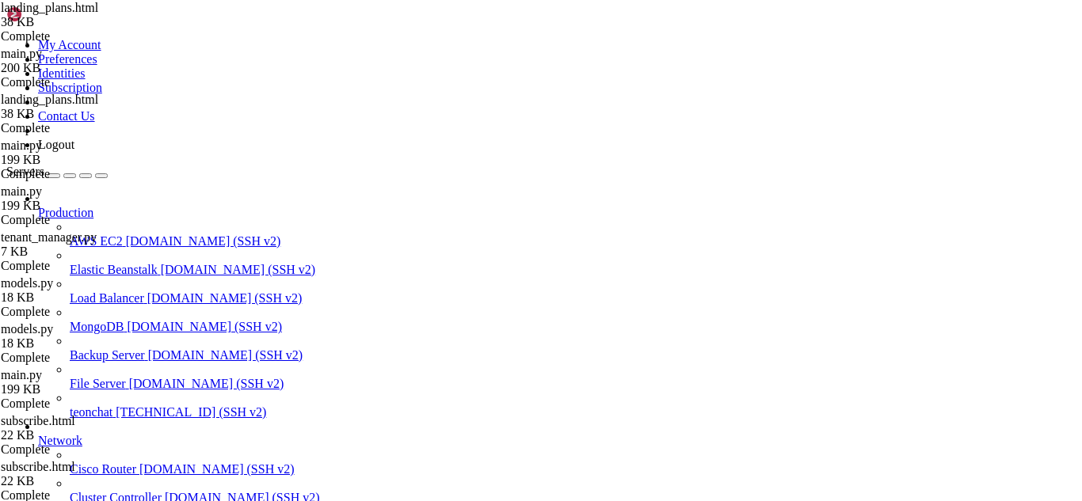
scroll to position [7, 2]
drag, startPoint x: 229, startPoint y: 1074, endPoint x: 175, endPoint y: 1095, distance: 57.7
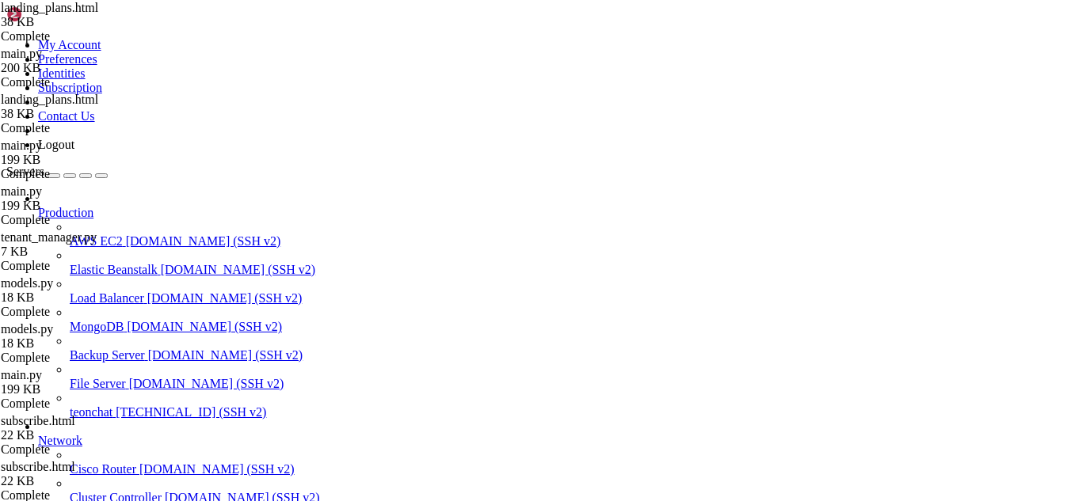
drag, startPoint x: 490, startPoint y: 1296, endPoint x: 459, endPoint y: 1302, distance: 31.5
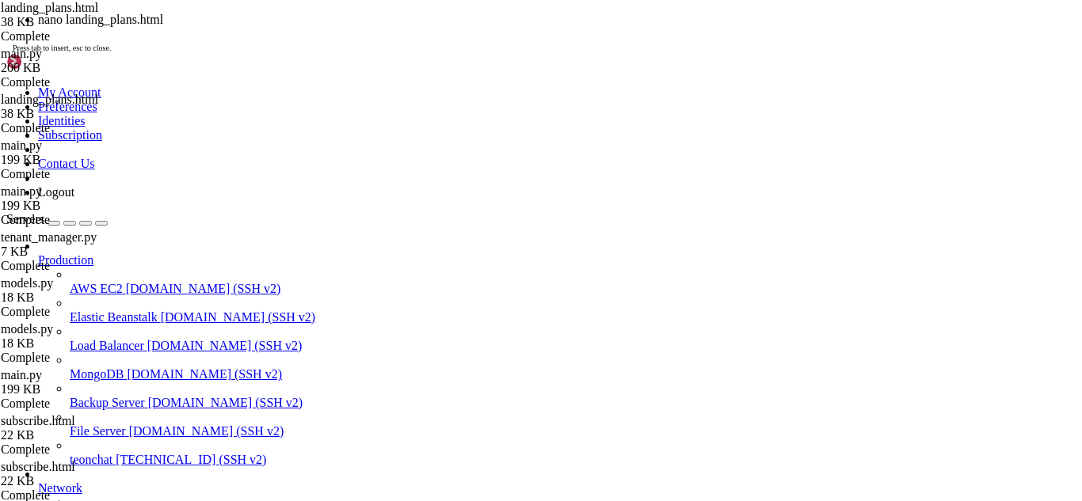
scroll to position [2617, 0]
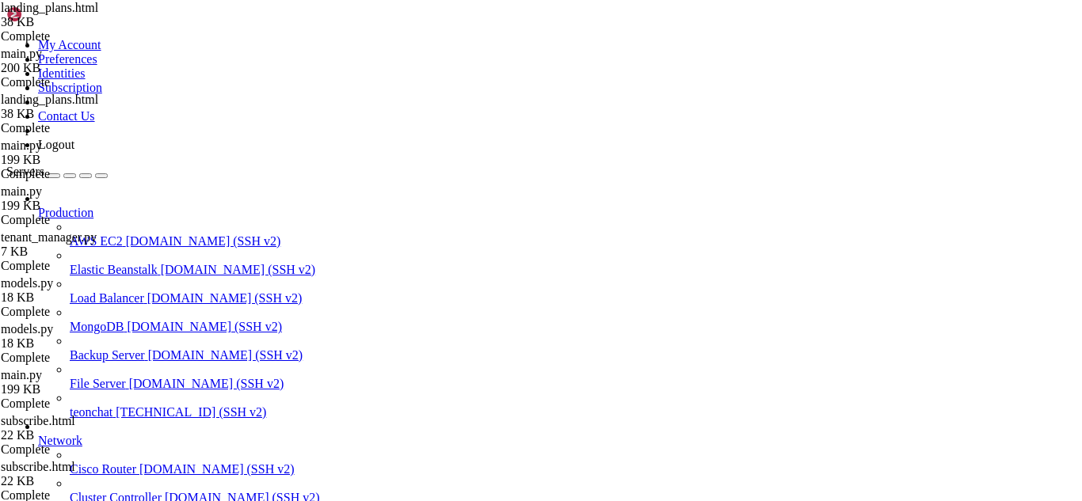
drag, startPoint x: 278, startPoint y: 941, endPoint x: 201, endPoint y: 1036, distance: 122.2
drag, startPoint x: 34, startPoint y: 1027, endPoint x: 324, endPoint y: 1050, distance: 290.8
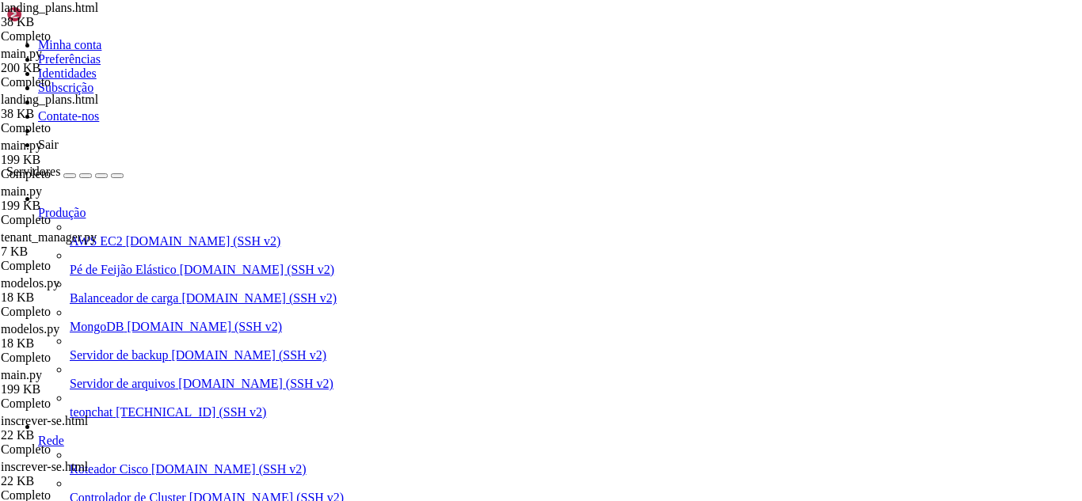
drag, startPoint x: 175, startPoint y: 972, endPoint x: 135, endPoint y: 988, distance: 42.7
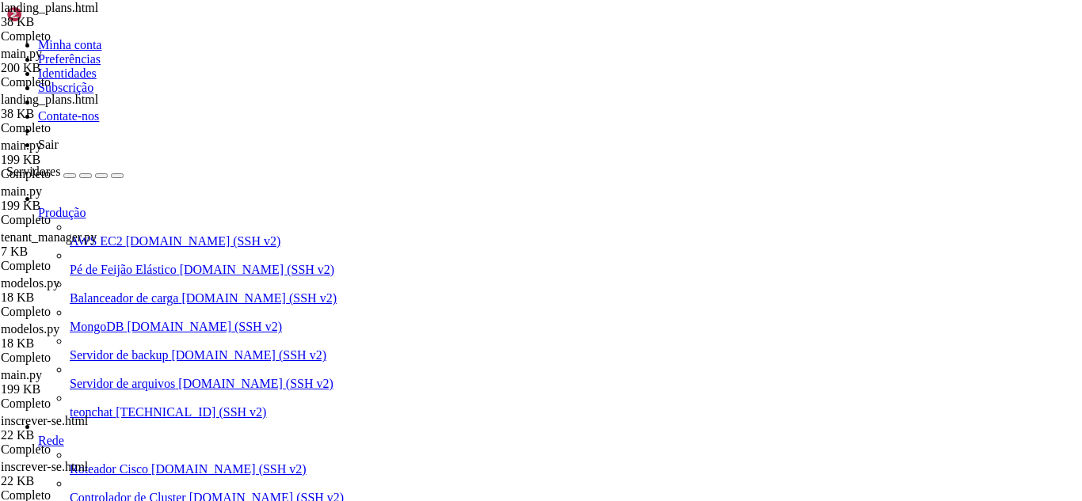
drag, startPoint x: 58, startPoint y: 997, endPoint x: 21, endPoint y: 1089, distance: 98.8
drag, startPoint x: 36, startPoint y: 1022, endPoint x: 356, endPoint y: 1041, distance: 319.8
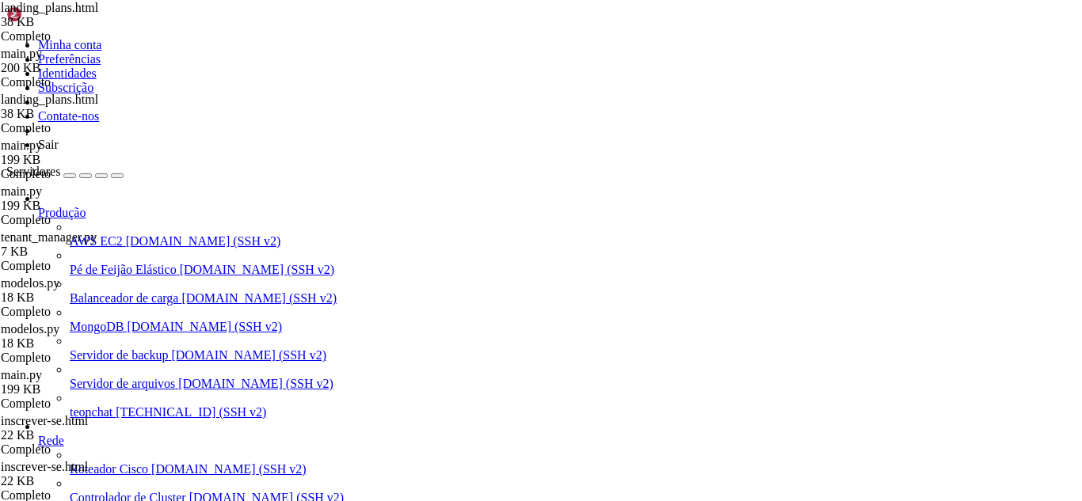
drag, startPoint x: 474, startPoint y: 1018, endPoint x: 410, endPoint y: 1110, distance: 112.1
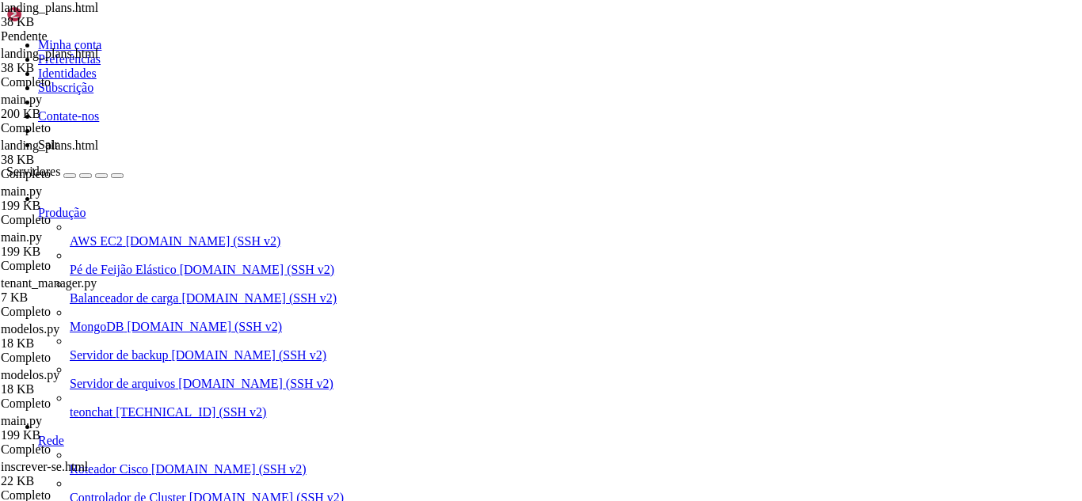
type textarea "<i class="fas fa-cog"></i> Configurações"
type textarea "</a>"
type textarea "<a href="/landing" target="_blank" class="btn-header">"
type textarea "<i class="fas fa-external-link-alt"></i> Ver Landing Page"
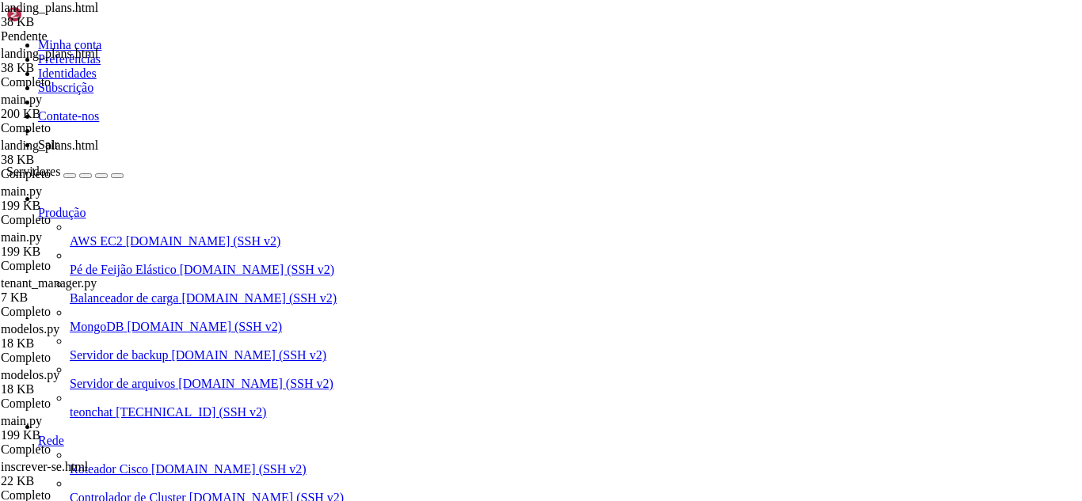
type textarea "</a>"
type textarea "</div>"
type textarea "<table class="data-table">"
type textarea "<thead>"
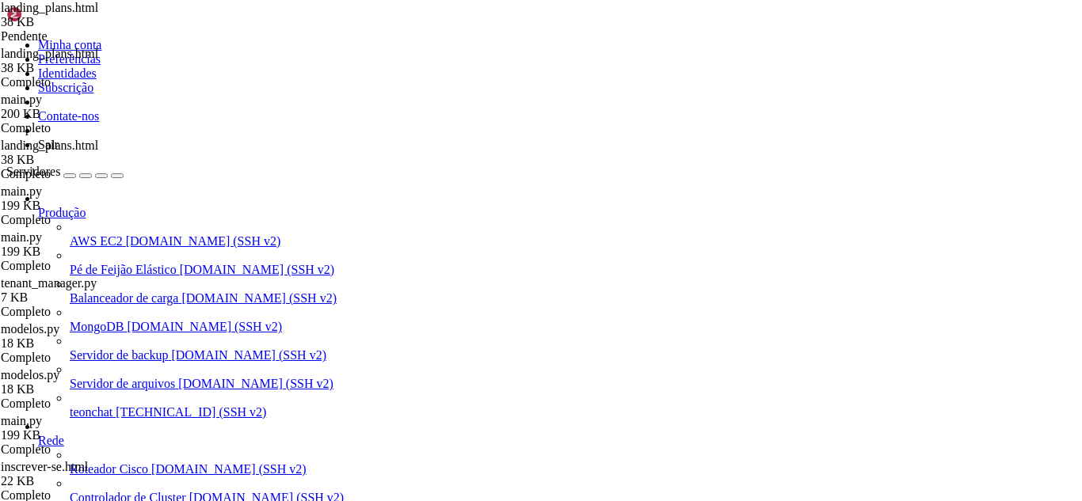
type textarea "<tr class="table-header-row">"
type textarea "<th><i class="fas fa-hashtag"></i> ID</th>"
type textarea "<th><i class="fas fa-tag"></i> Nome</th>"
type textarea "<th><i class="fas fa-dollar-sign"></i> Preço</th>"
type textarea "<th><i class="fas fa-list"></i> Recursos</th>"
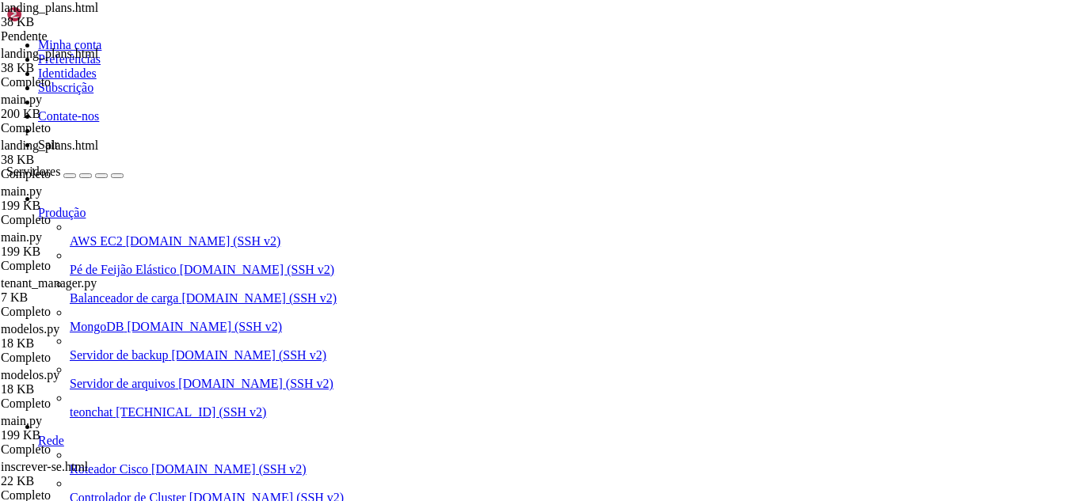
type textarea "<th><i class="fas fa-toggle-on"></i> Status</th>"
type textarea "<th><i class="fas fa-cogs"></i> Ações</th>"
type textarea "</tr>"
type textarea "</thead>"
type textarea "<tbody>"
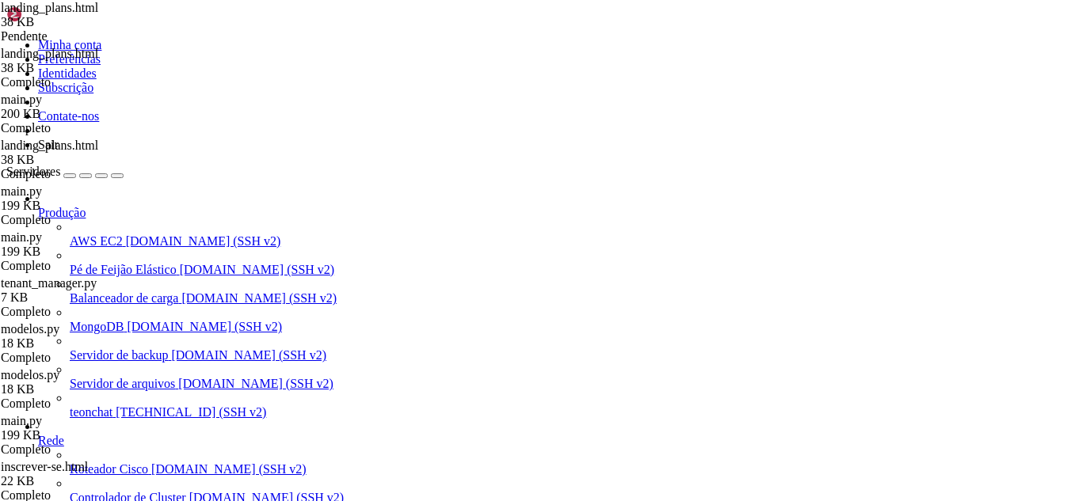
type textarea "{% for plan in plans %}"
type textarea "<tr>"
type textarea "<td><strong>#{{ plan.id }}</strong></td>"
type textarea "<td>{{ plan.name }}</td>"
type textarea "<td>R$ {{ "%.2f"|format(plan.price) }}</td>"
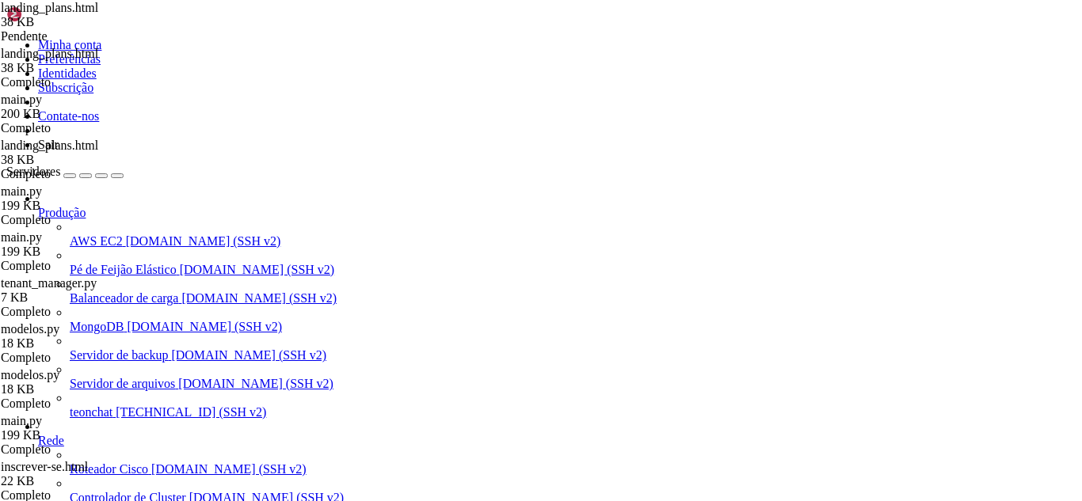
type textarea "<td>"
type textarea "{% set features = plan.features | from_json if plan.features else [] %}"
type textarea "<small>{{ features | length }} recurso(s)</small>"
type textarea "</td>"
type textarea "<td>"
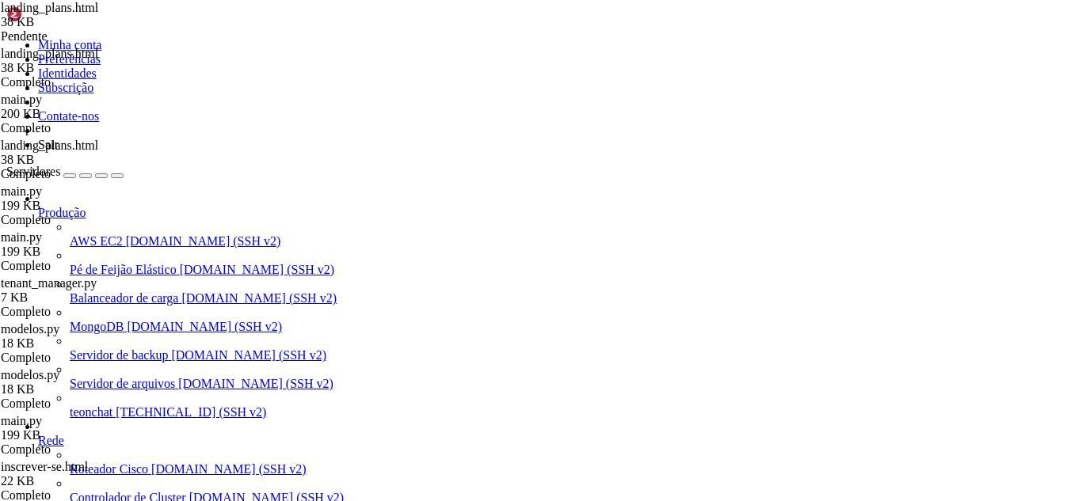
type textarea "<span class="badge {{ 'badge-success' if plan.is_active else 'badge-secondary' …"
type textarea "{{ 'Ativo' if [DOMAIN_NAME]_active else 'Inativo' }}"
type textarea "</span>"
type textarea "</td>"
type textarea "<td>"
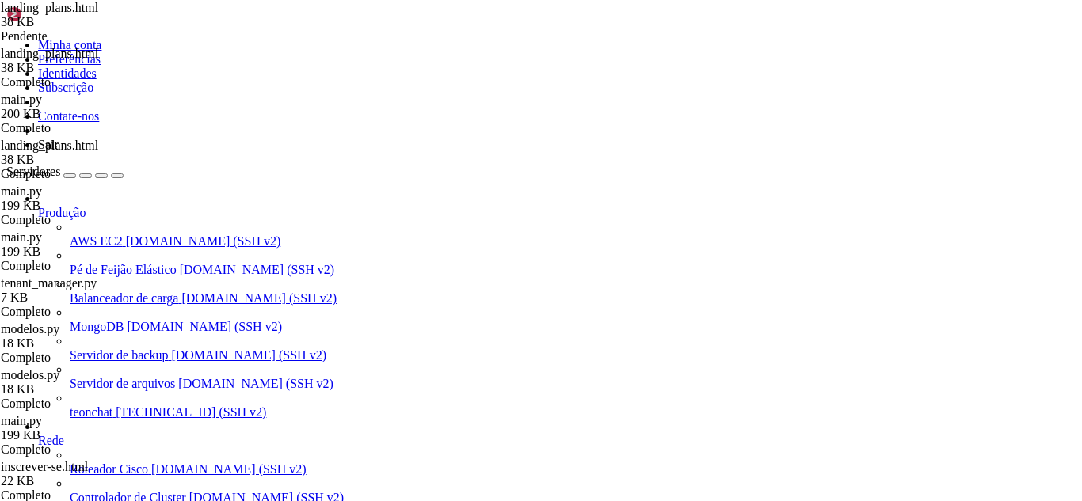
type textarea "<div class="action-buttons">"
type textarea "<a href="{{ url_for('admin_landing_plan_edit', plan_id=plan.id) }}" class="btn …"
type textarea "<i class="fas fa-edit"></i> Editar"
type textarea "</a>"
type textarea "<form method="POST" action="{{ url_for('admin_landing_plan_delete', plan_id=pla…"
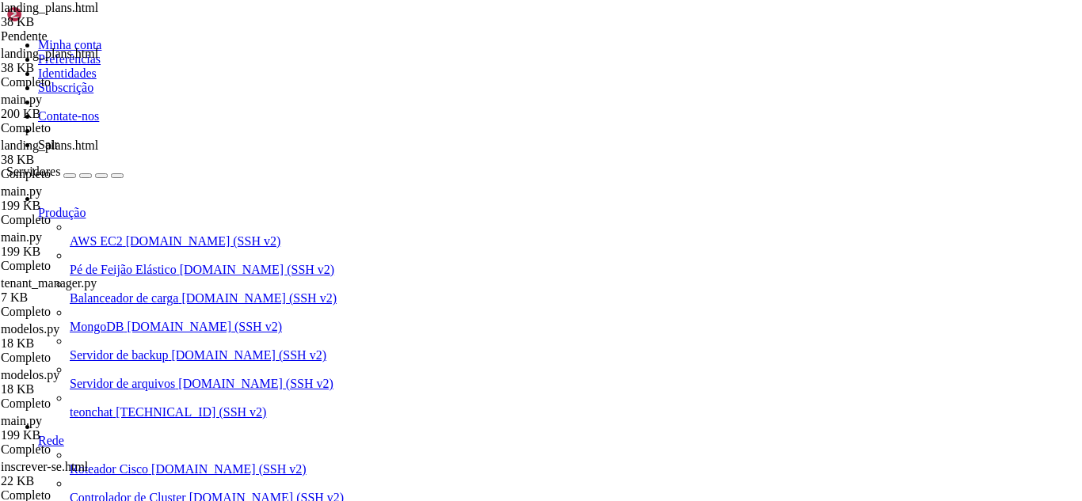
type textarea "<button type="submit" class="btn btn-sm btn-danger">"
type textarea "<i class="fas fa-trash"></i> Excluir"
type textarea "</button>"
type textarea "</form>"
type textarea "</div>"
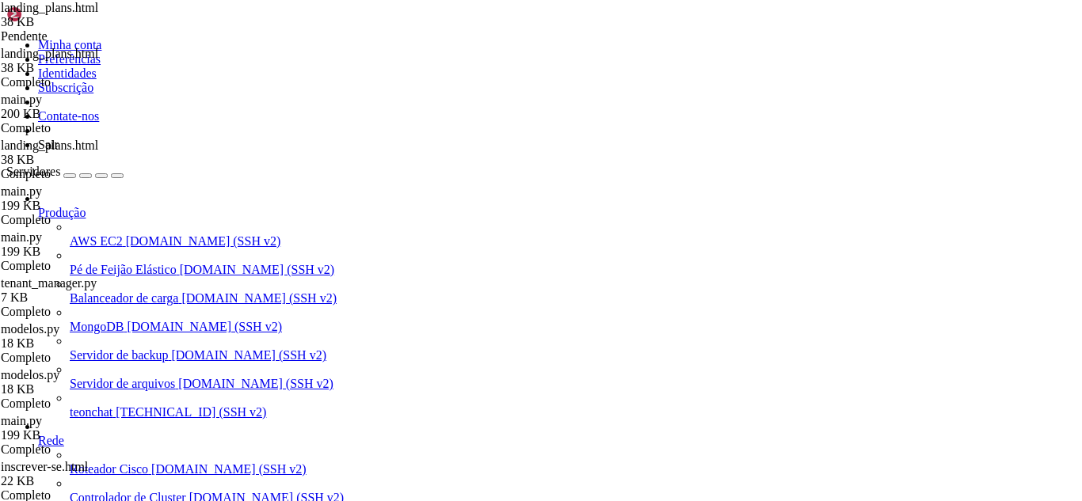
type textarea "</td>"
type textarea "</tr>"
type textarea "{% endfor %}"
type textarea "</tbody>"
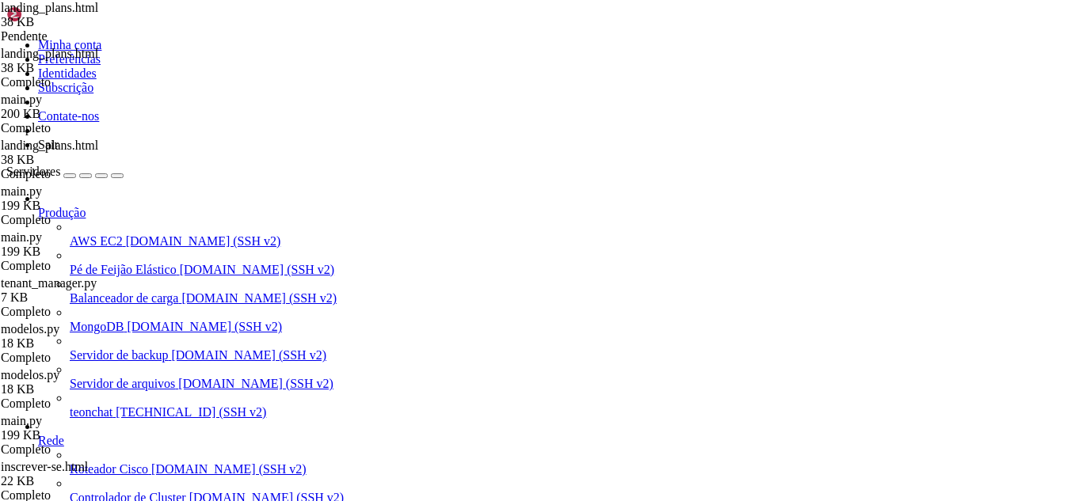
type textarea "</table>"
type textarea "</div>"
type textarea "<div class="table-container" style="margin-top: 30px;">"
type textarea "<div class="table-header">"
type textarea "<h3 class="table-title">"
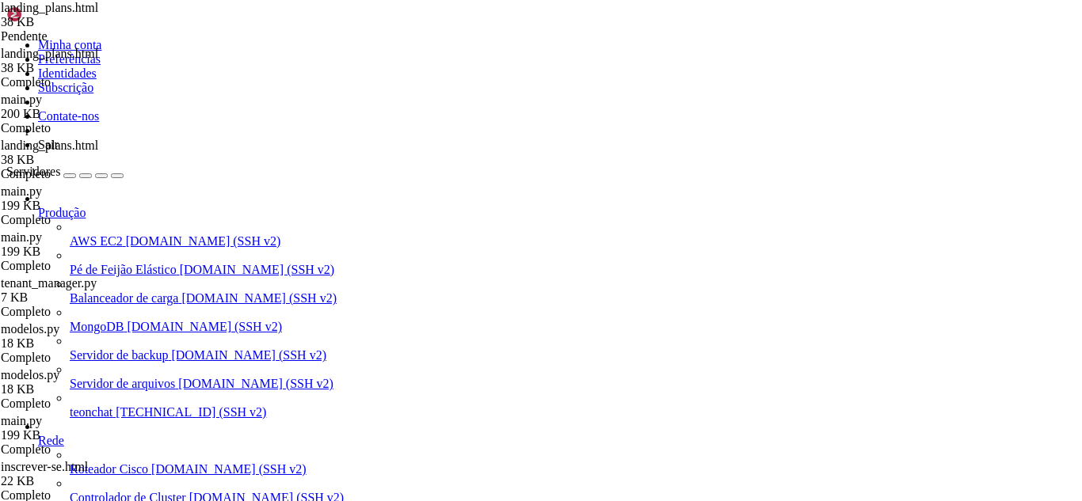
type textarea "<i class="fas fa-users"></i> Assinaturas Recentes"
type textarea "</h3>"
type textarea "<div class="btn-group">"
type textarea "<button type="button" class="btn-header" onclick="toggleSubscriptionForm()">"
type textarea "<i class="fas fa-plus"></i> Nova Assinatura"
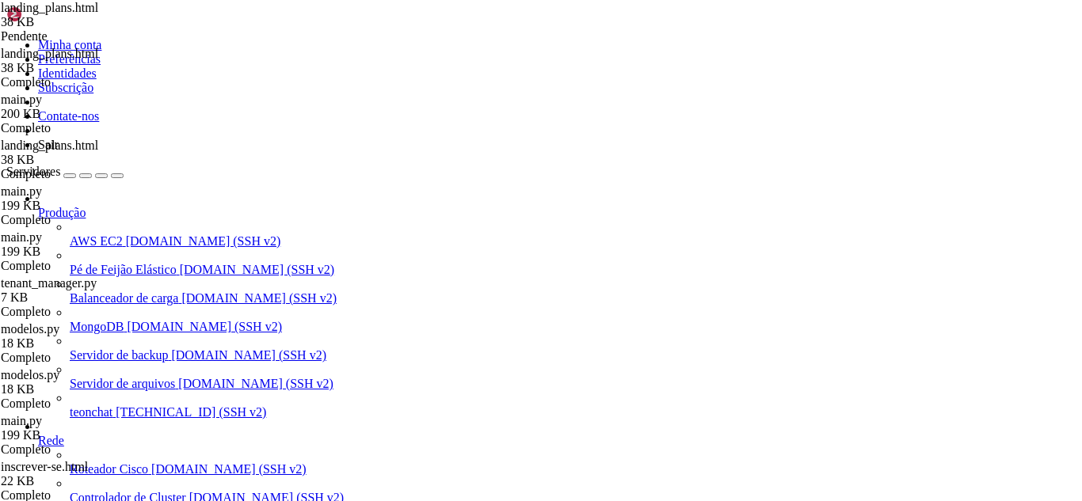
type textarea "</button>"
type textarea "</div>"
type textarea "{# ======================= NOVA ASSINATURA (ADMIN) ======================= #}"
type textarea "<div class="form-container" style="margin-bottom: 24px;">"
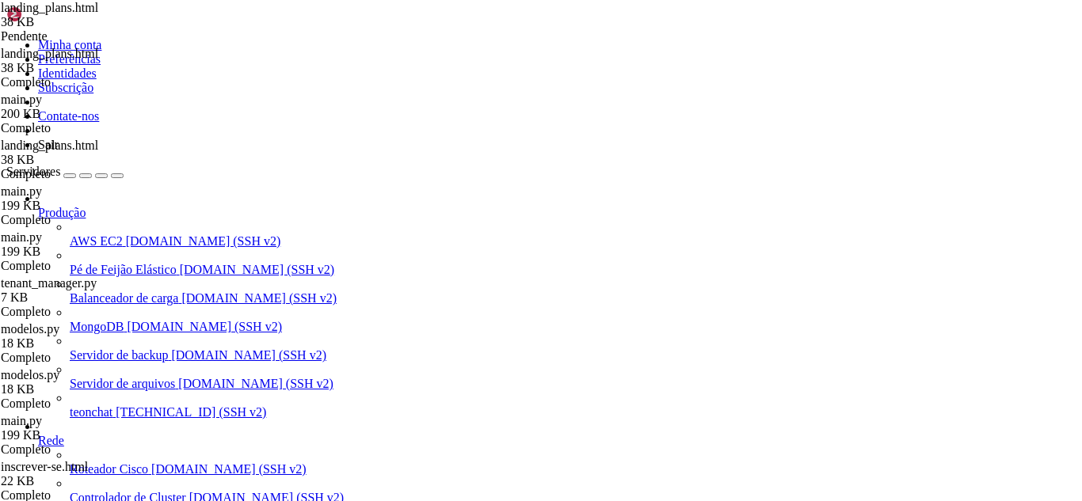
type textarea "<h4 style="margin-bottom: 12px; color: var(--primary-color);">"
type textarea "<i class="fas fa-user-plus"></i> Criar Nova Assinatura"
type textarea "</h4>"
type textarea "{{ url_for("
type textarea "<div class="col-md-4">"
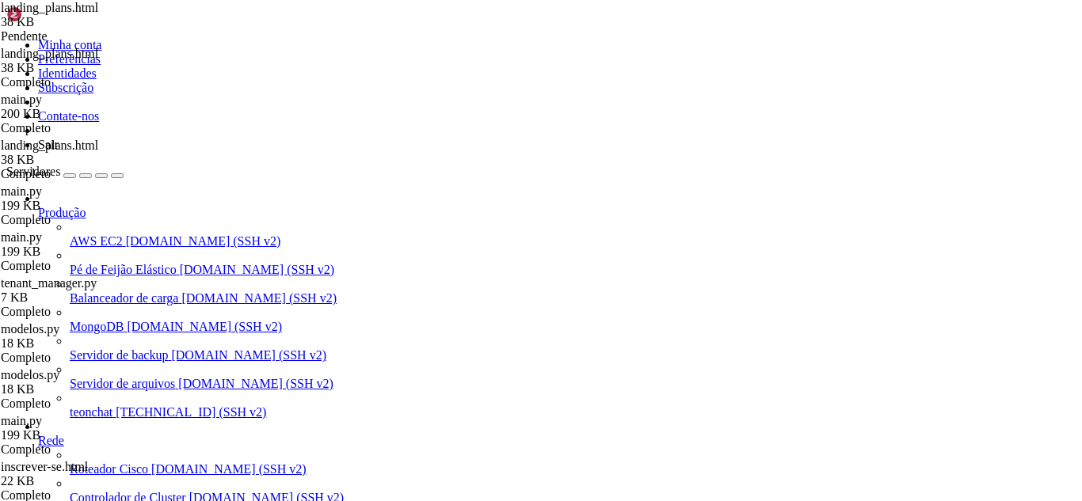
type textarea "<label class="form-label">Email do Cliente</label>"
type textarea "<input type="email" class="form-control" name="user_email" placeholder="cliente…"
type textarea "</div>"
